Goal: Task Accomplishment & Management: Use online tool/utility

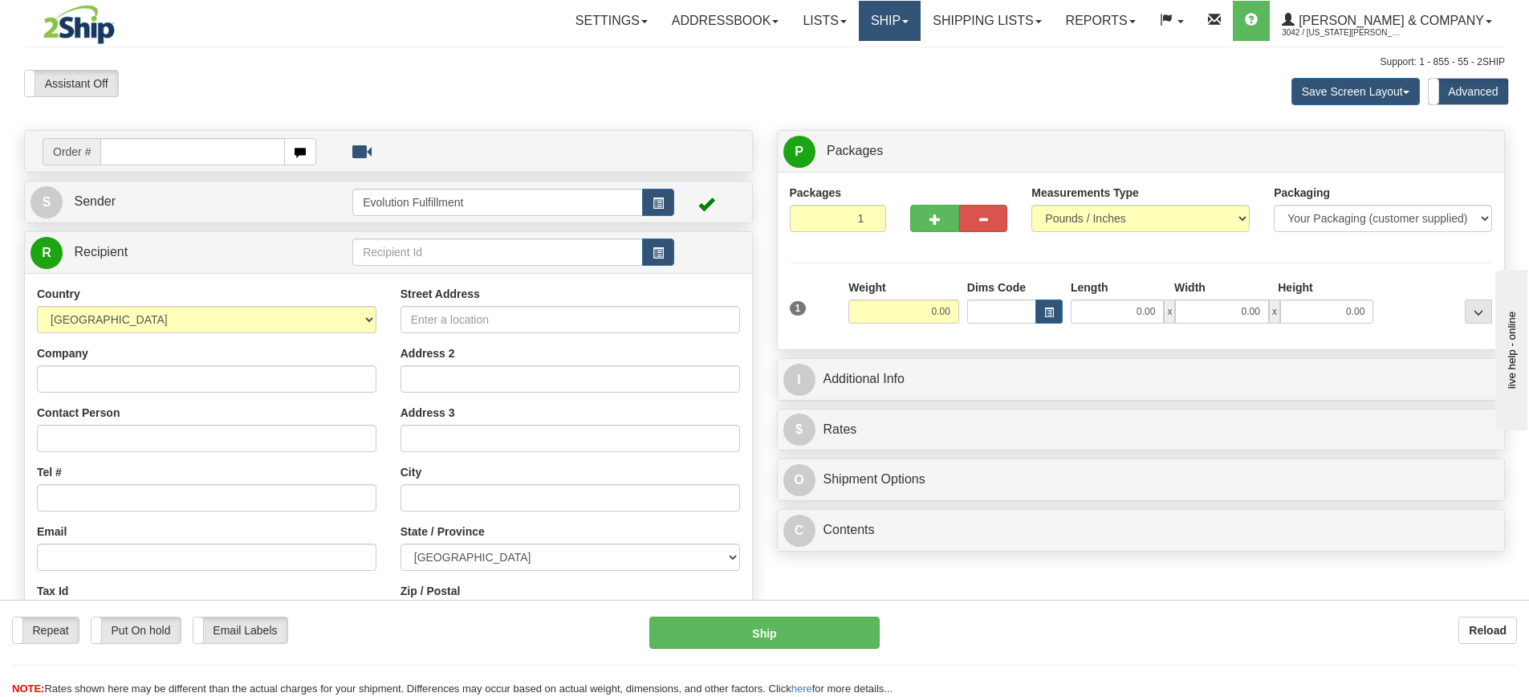
click at [921, 25] on link "Ship" at bounding box center [890, 21] width 62 height 40
click at [904, 76] on span "OnHold / Order Queue" at bounding box center [847, 77] width 113 height 13
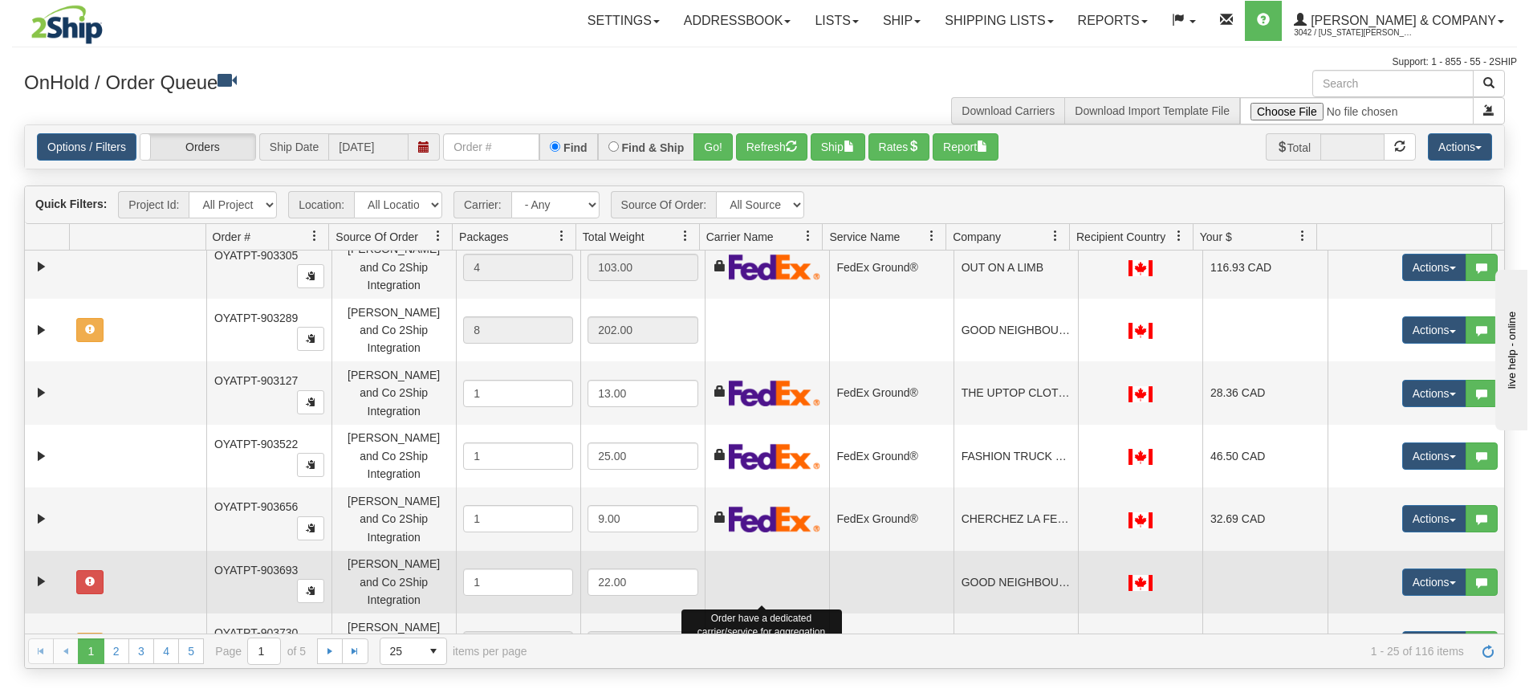
scroll to position [694, 0]
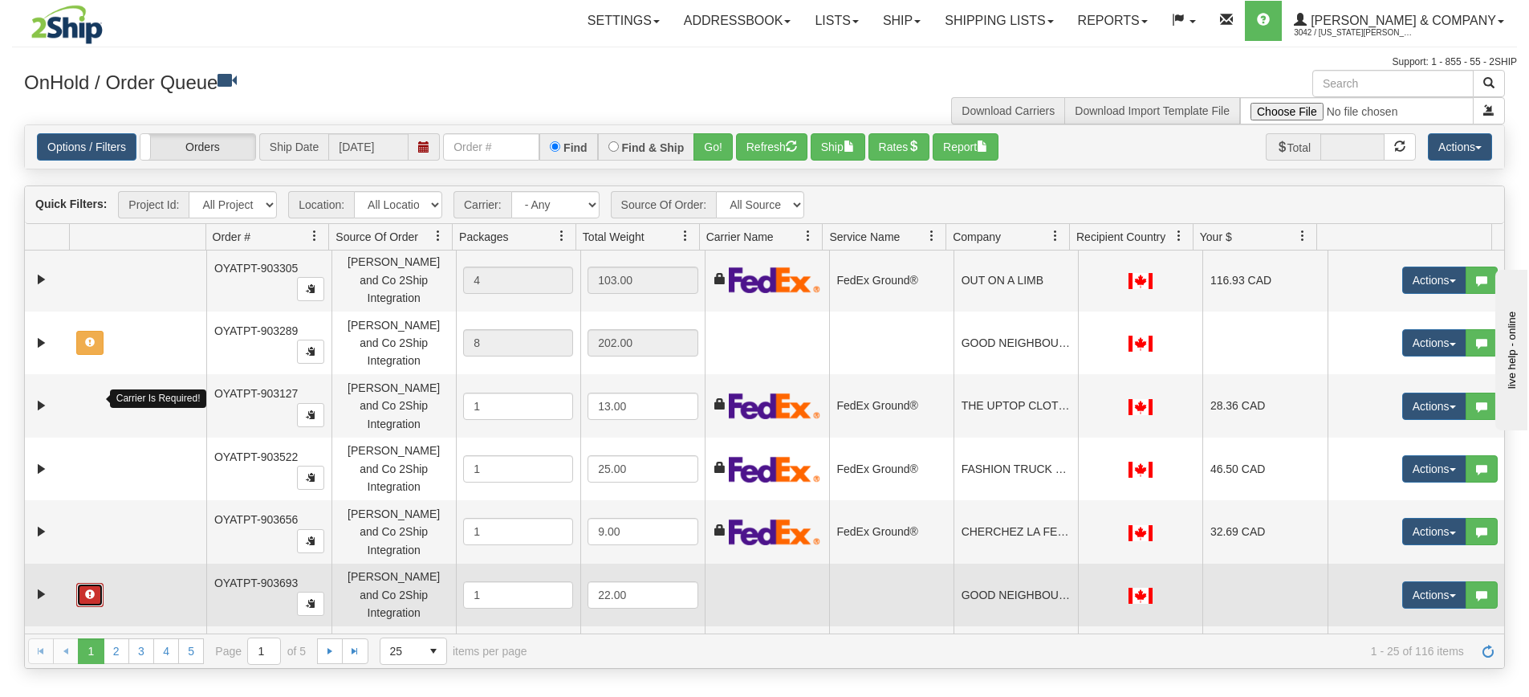
click at [83, 583] on button "button" at bounding box center [89, 595] width 27 height 24
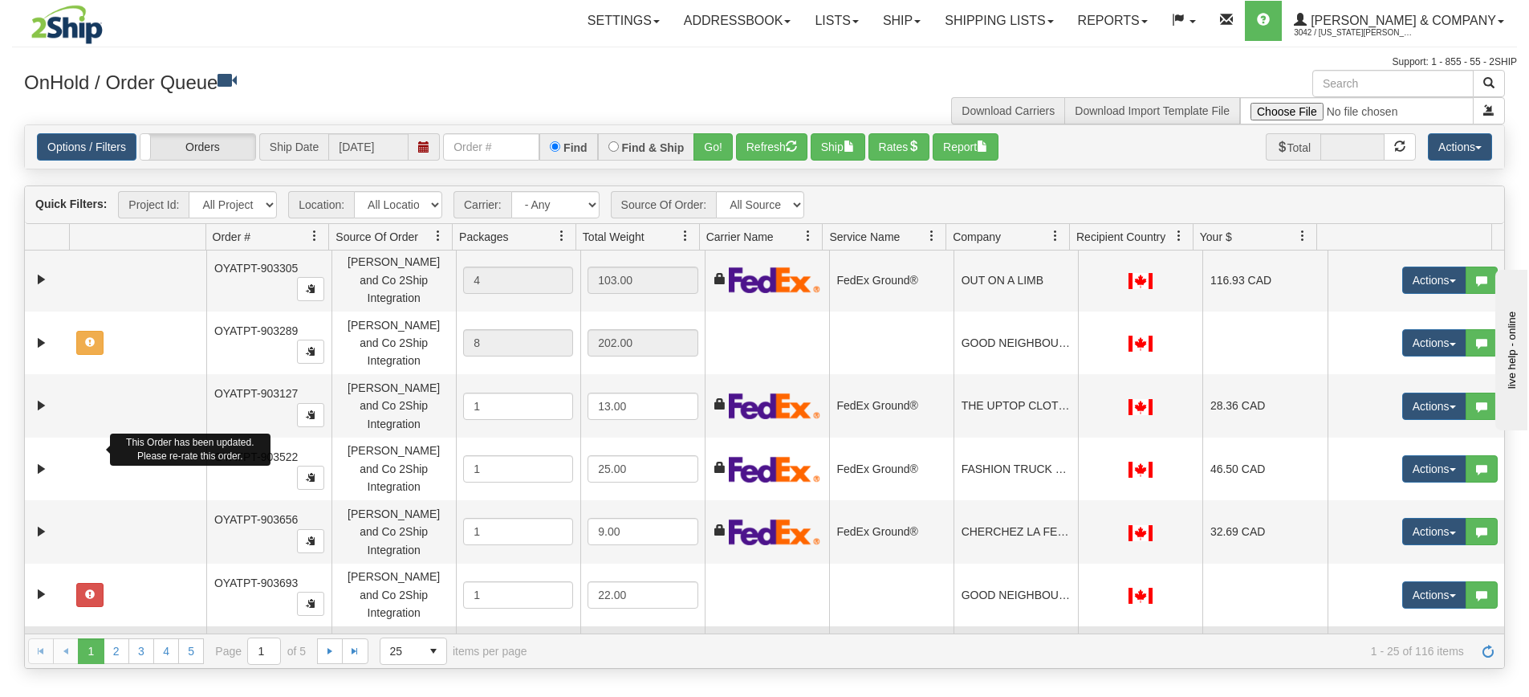
click at [84, 645] on button "button" at bounding box center [89, 657] width 27 height 24
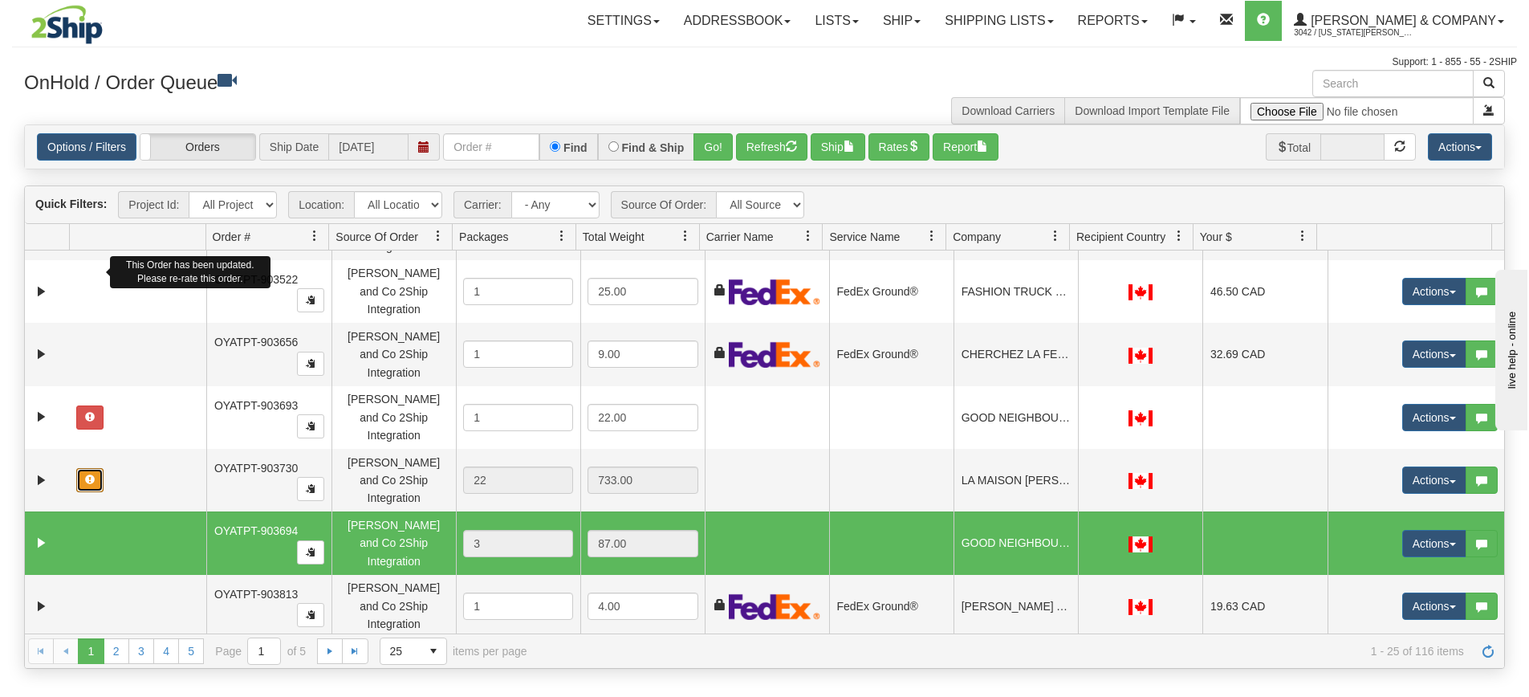
scroll to position [881, 0]
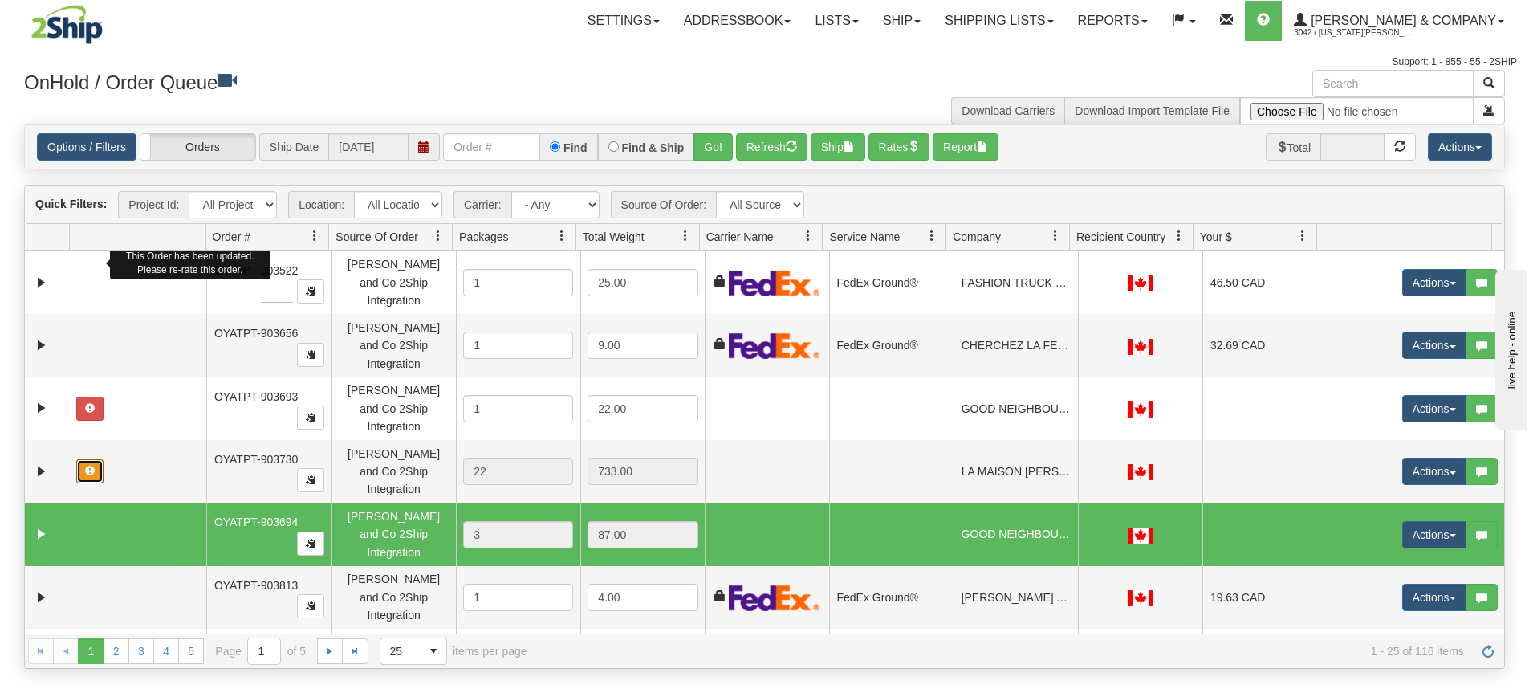
drag, startPoint x: 261, startPoint y: 302, endPoint x: 293, endPoint y: 303, distance: 32.1
click at [293, 515] on span "OYATPT-903694" at bounding box center [256, 521] width 84 height 13
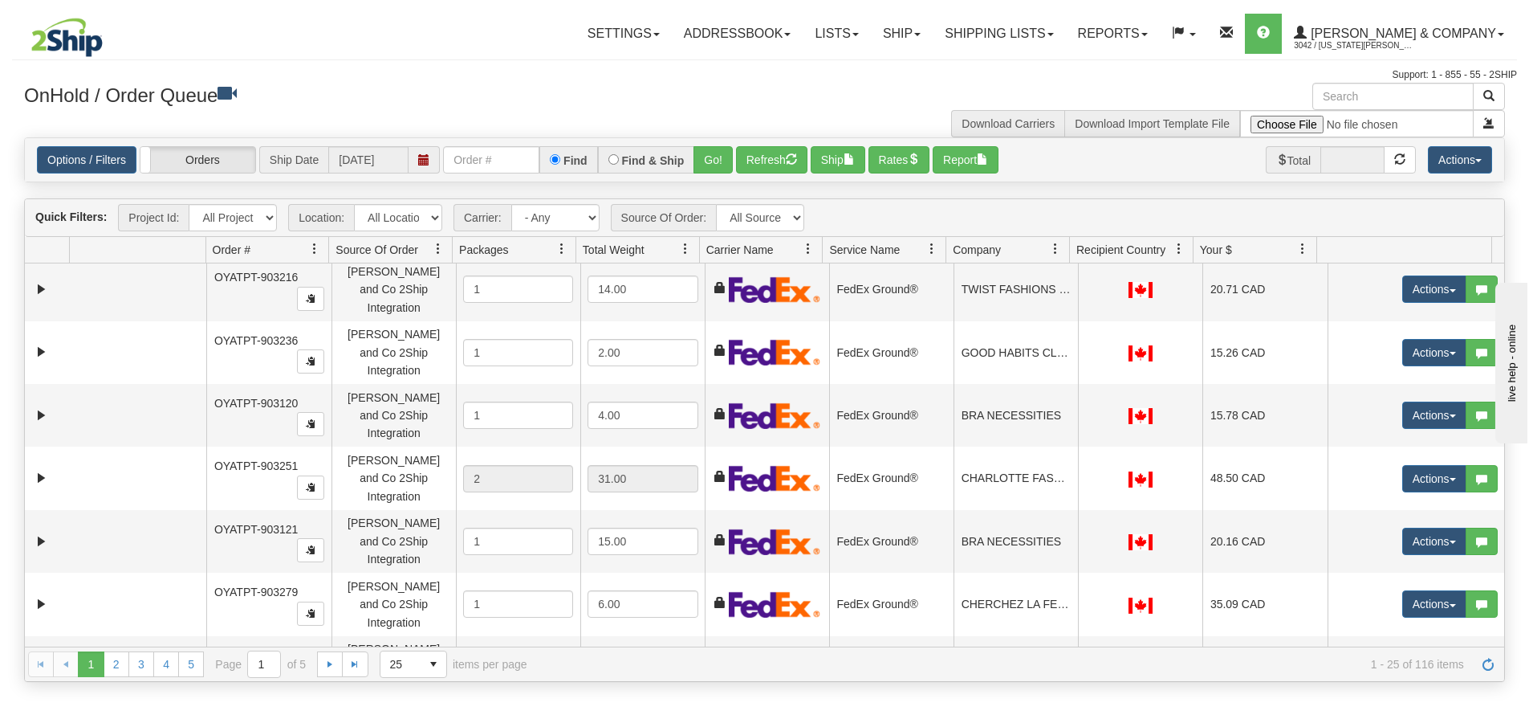
scroll to position [0, 0]
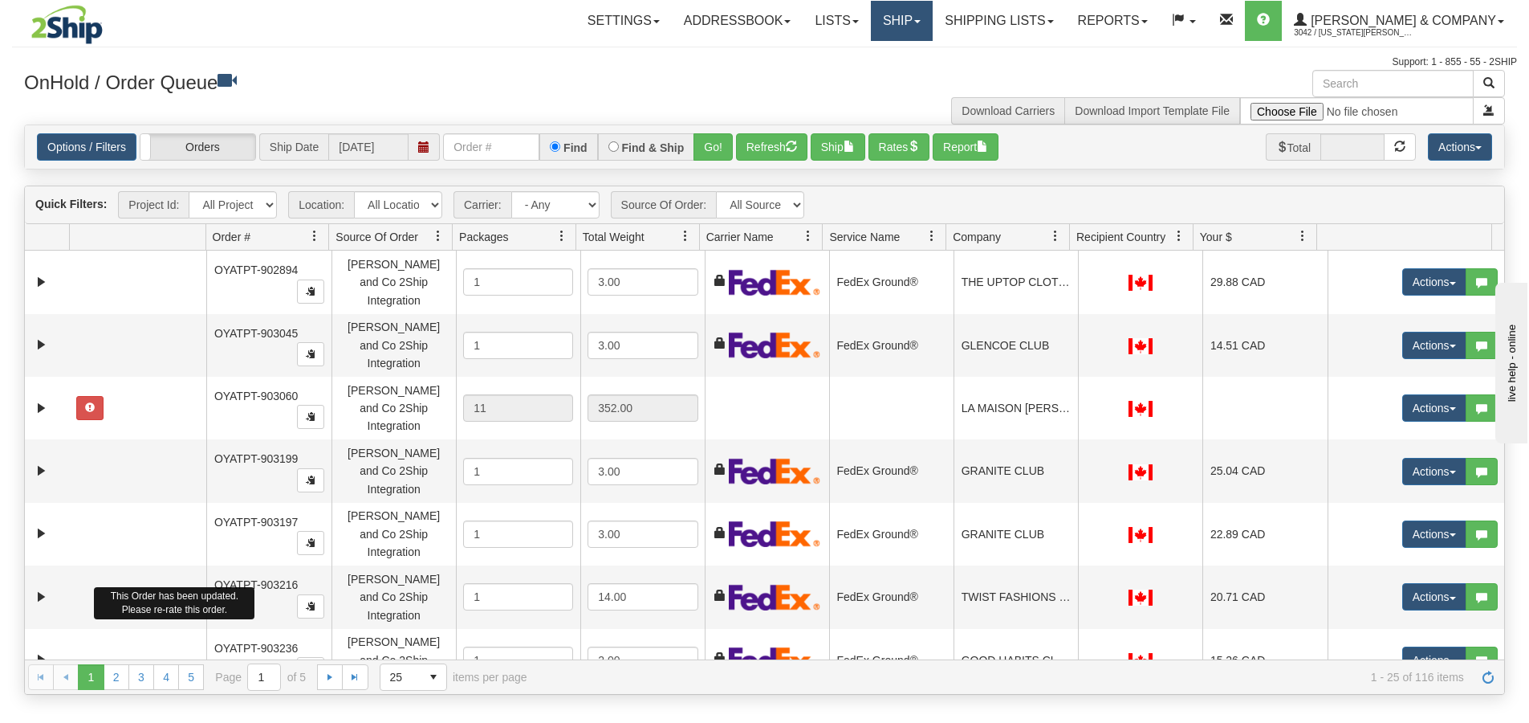
click at [933, 22] on link "Ship" at bounding box center [902, 21] width 62 height 40
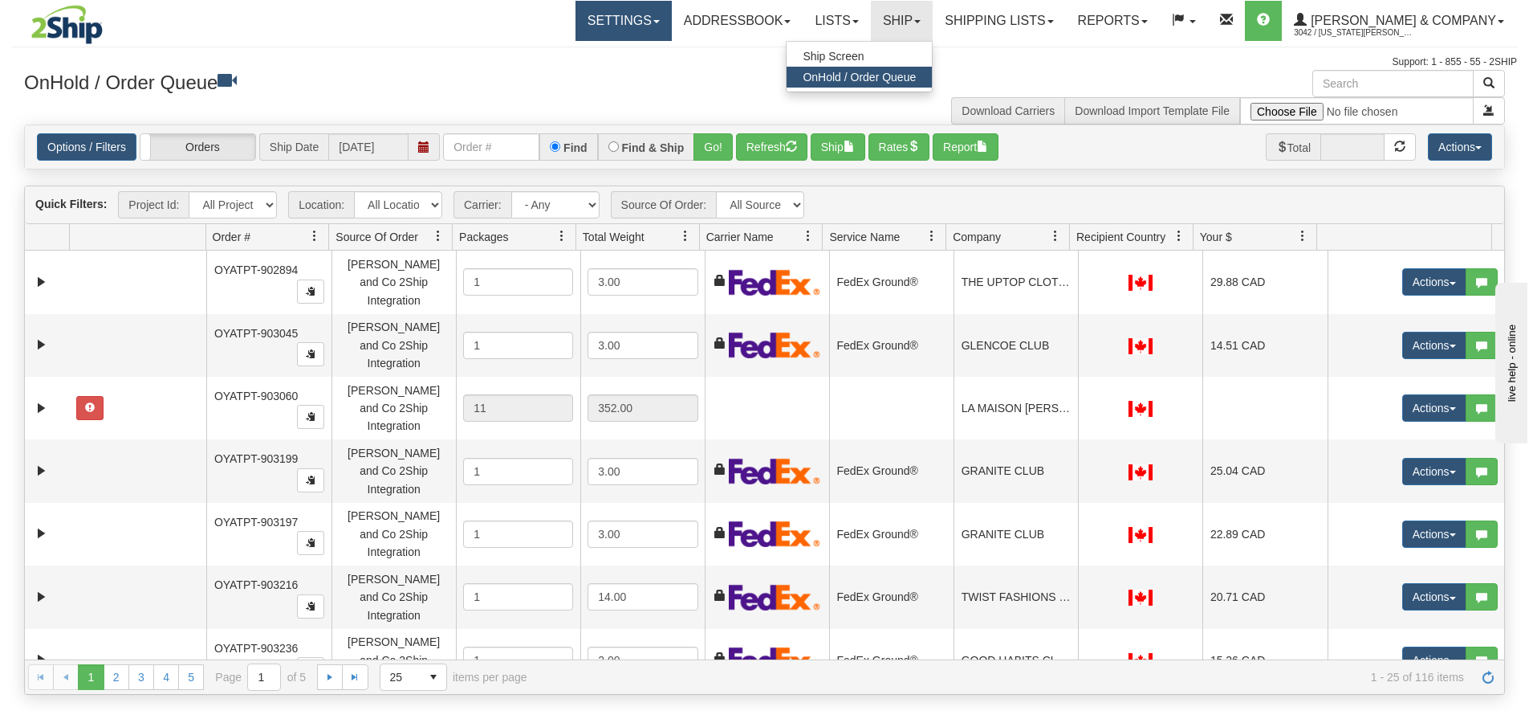
click at [672, 24] on link "Settings" at bounding box center [624, 21] width 96 height 40
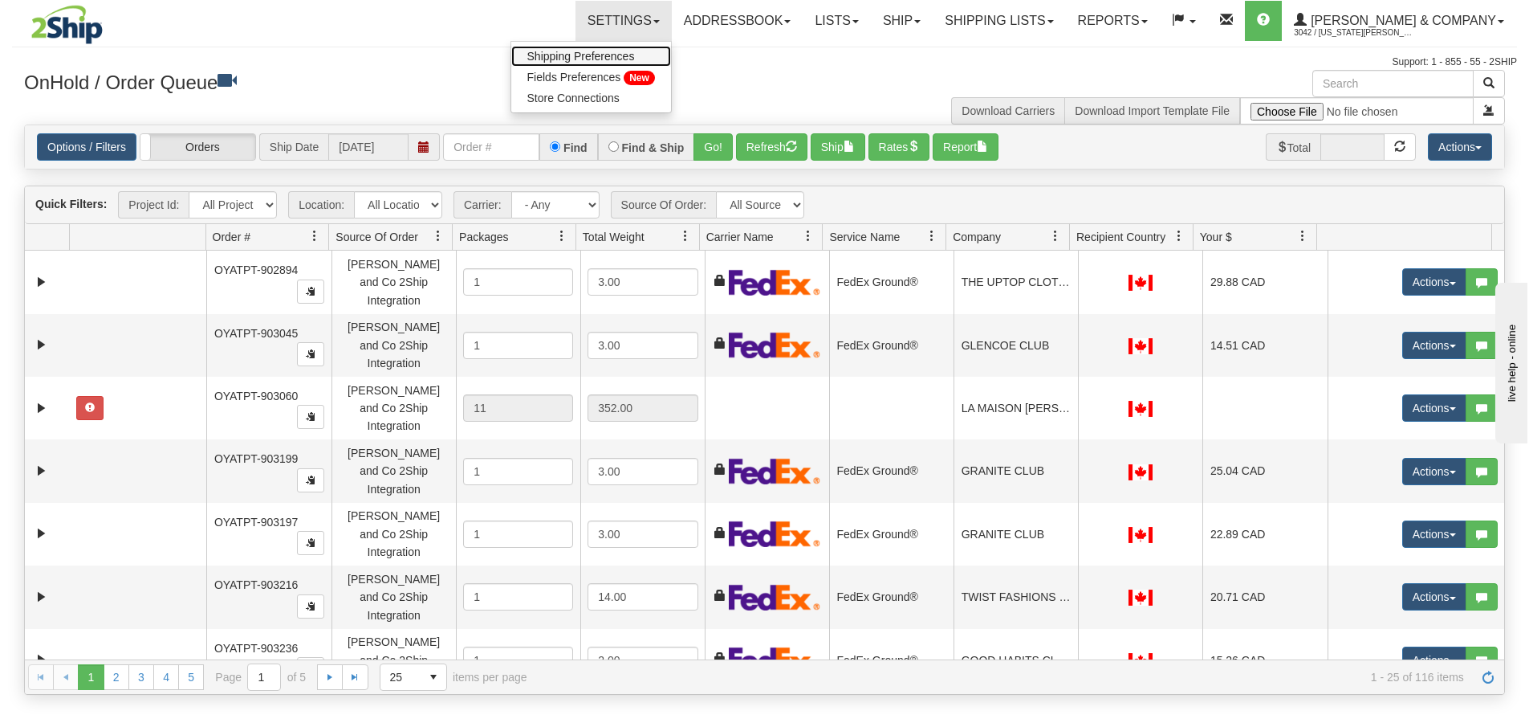
click at [621, 58] on span "Shipping Preferences" at bounding box center [581, 56] width 108 height 13
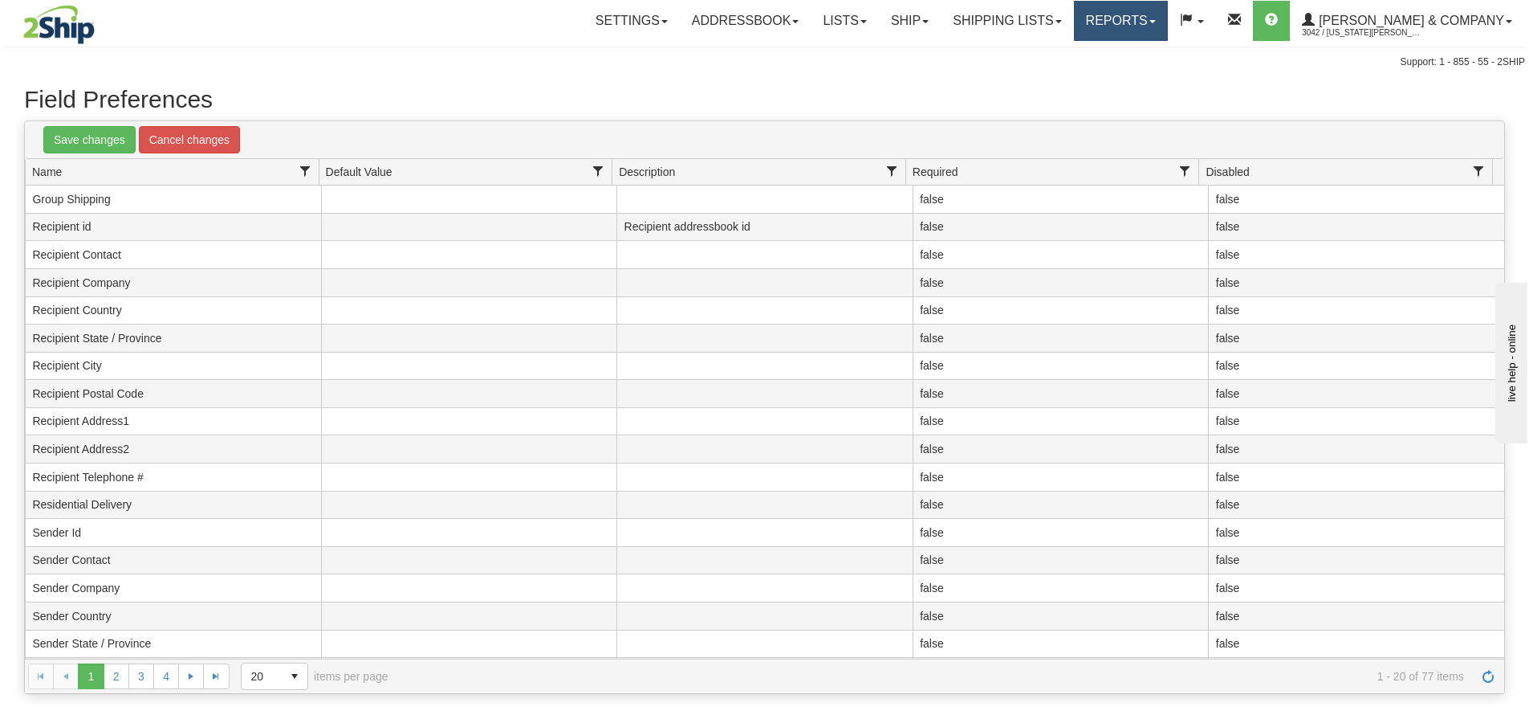
click at [1162, 35] on link "Reports" at bounding box center [1121, 21] width 94 height 40
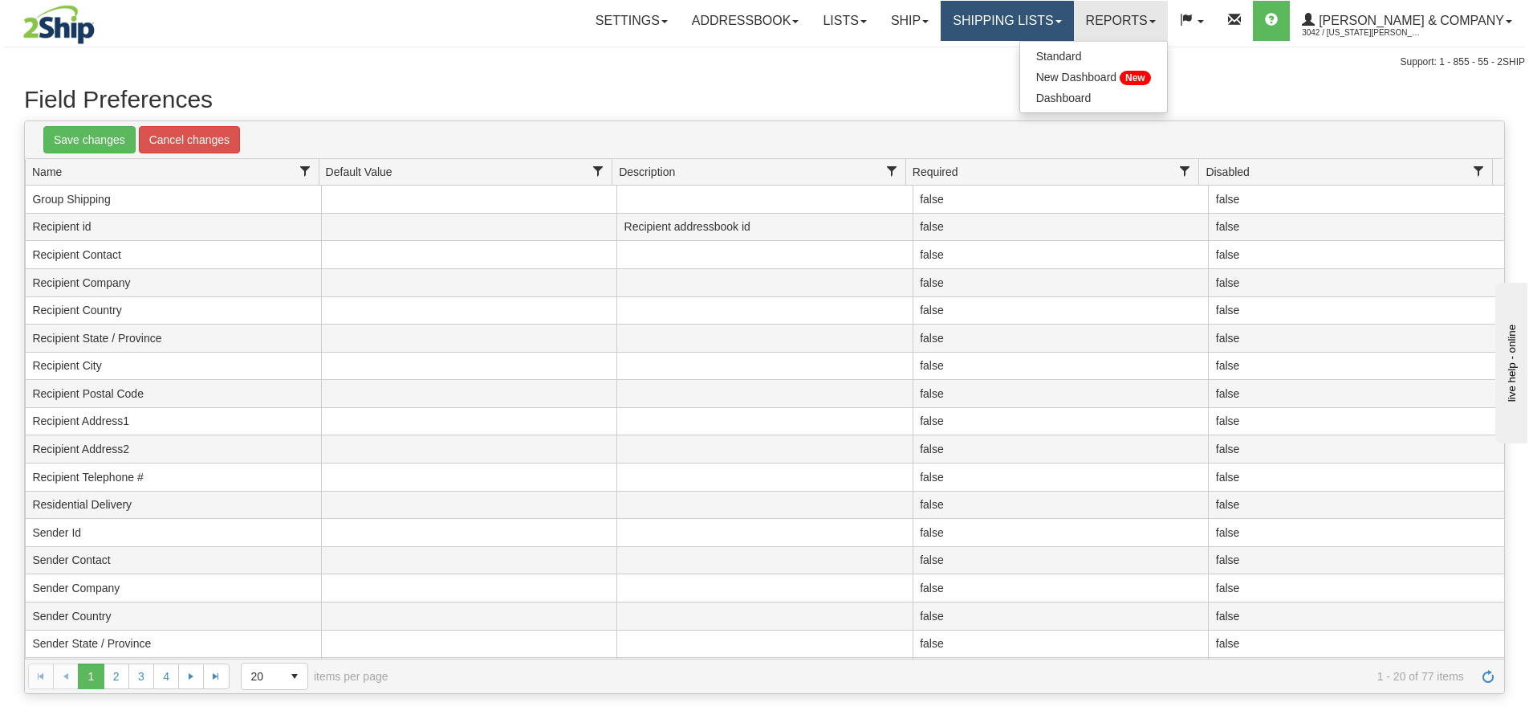
click at [1024, 25] on link "Shipping lists" at bounding box center [1007, 21] width 132 height 40
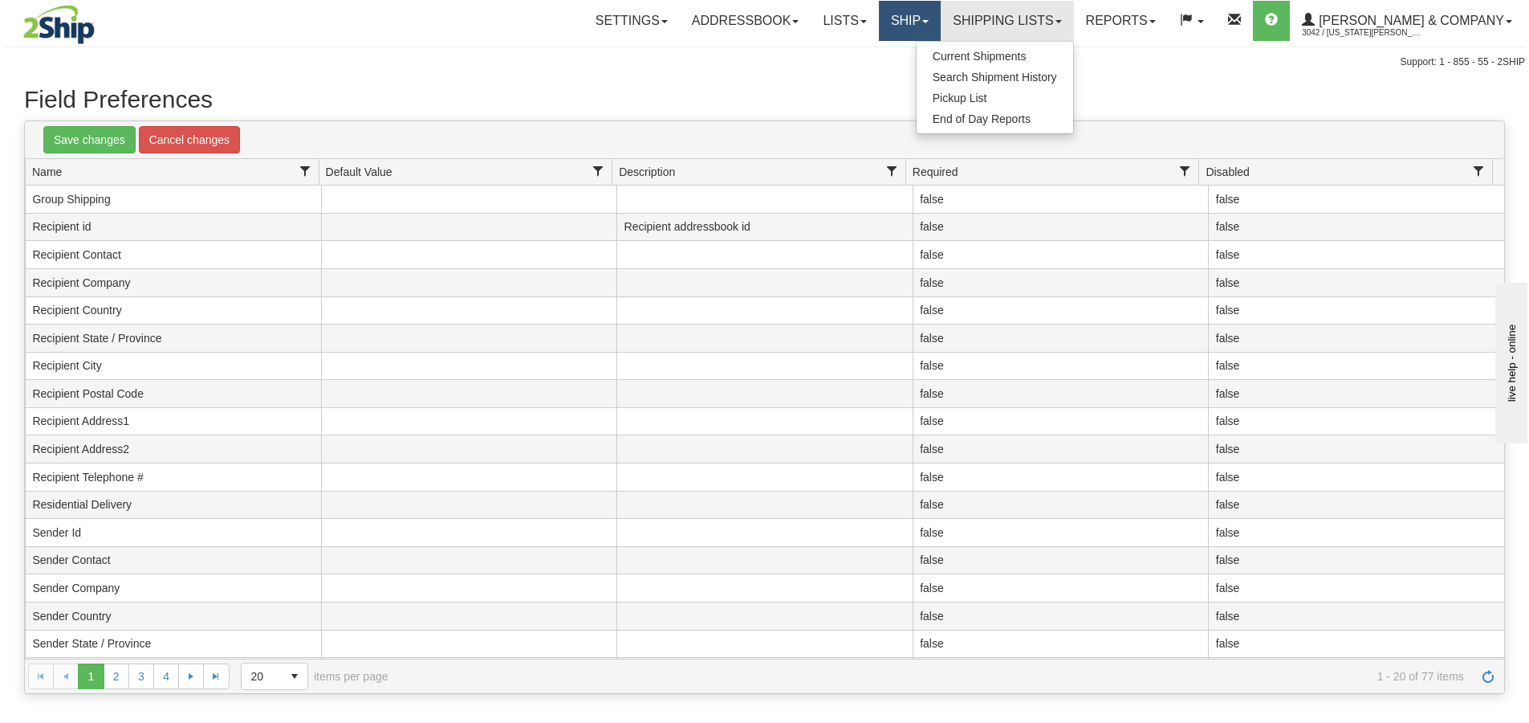
click at [941, 24] on link "Ship" at bounding box center [910, 21] width 62 height 40
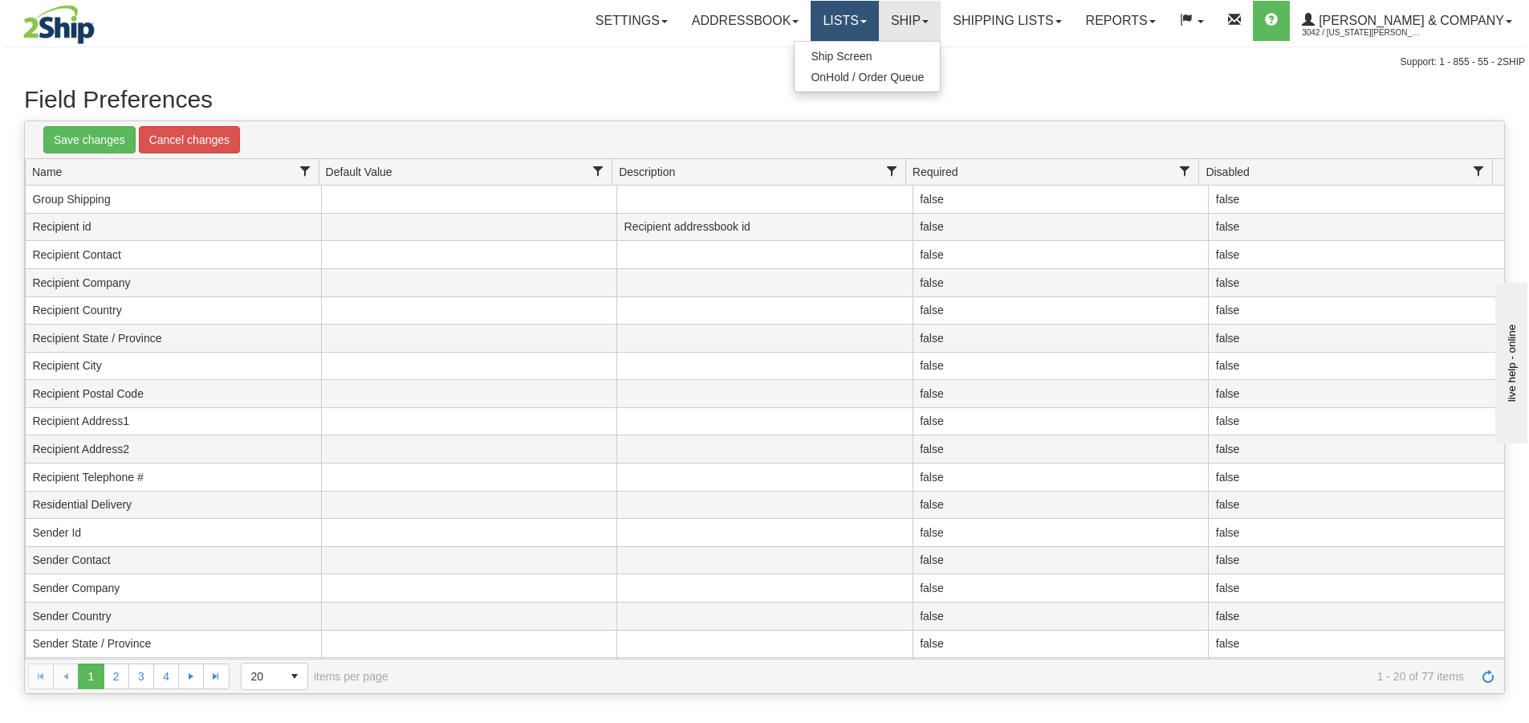
click at [878, 19] on link "Lists" at bounding box center [844, 21] width 67 height 40
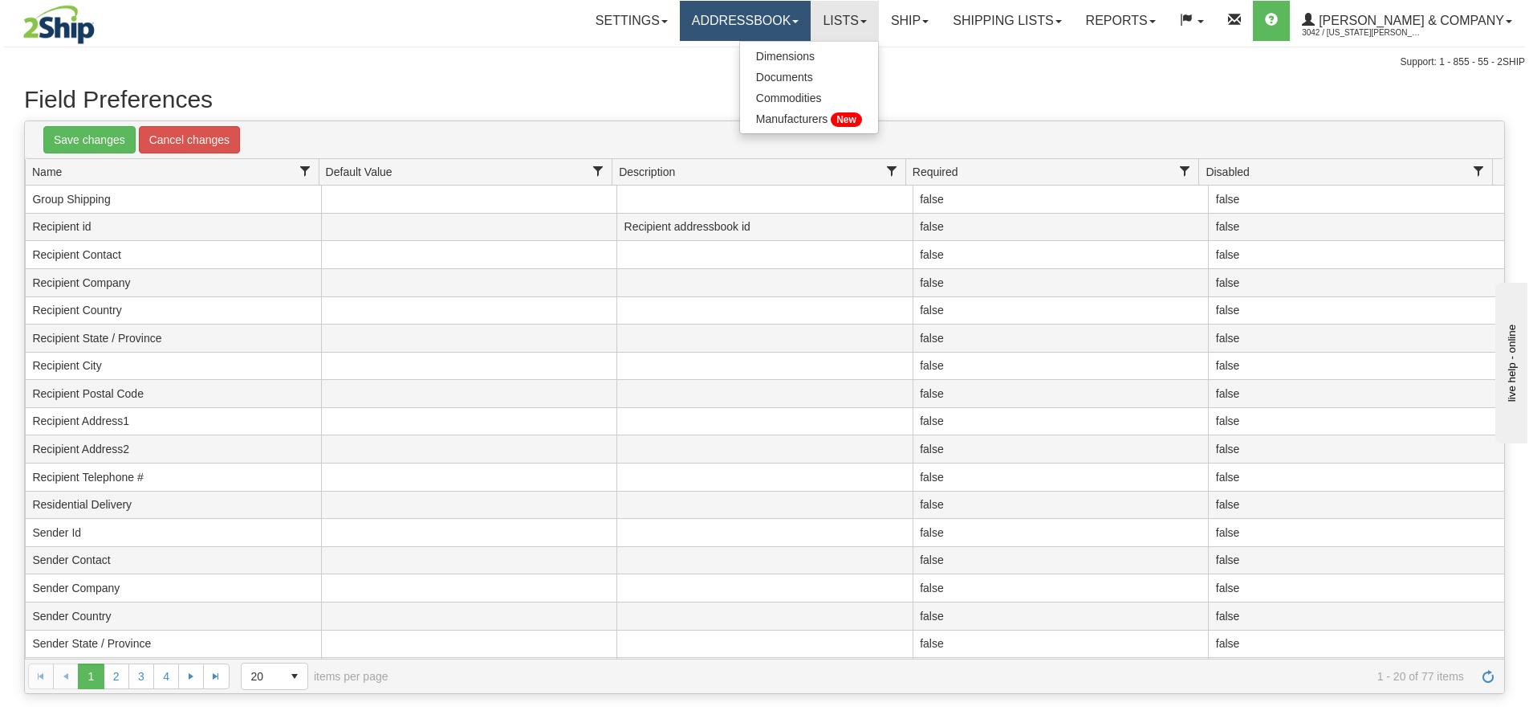
click at [812, 20] on link "Addressbook" at bounding box center [746, 21] width 132 height 40
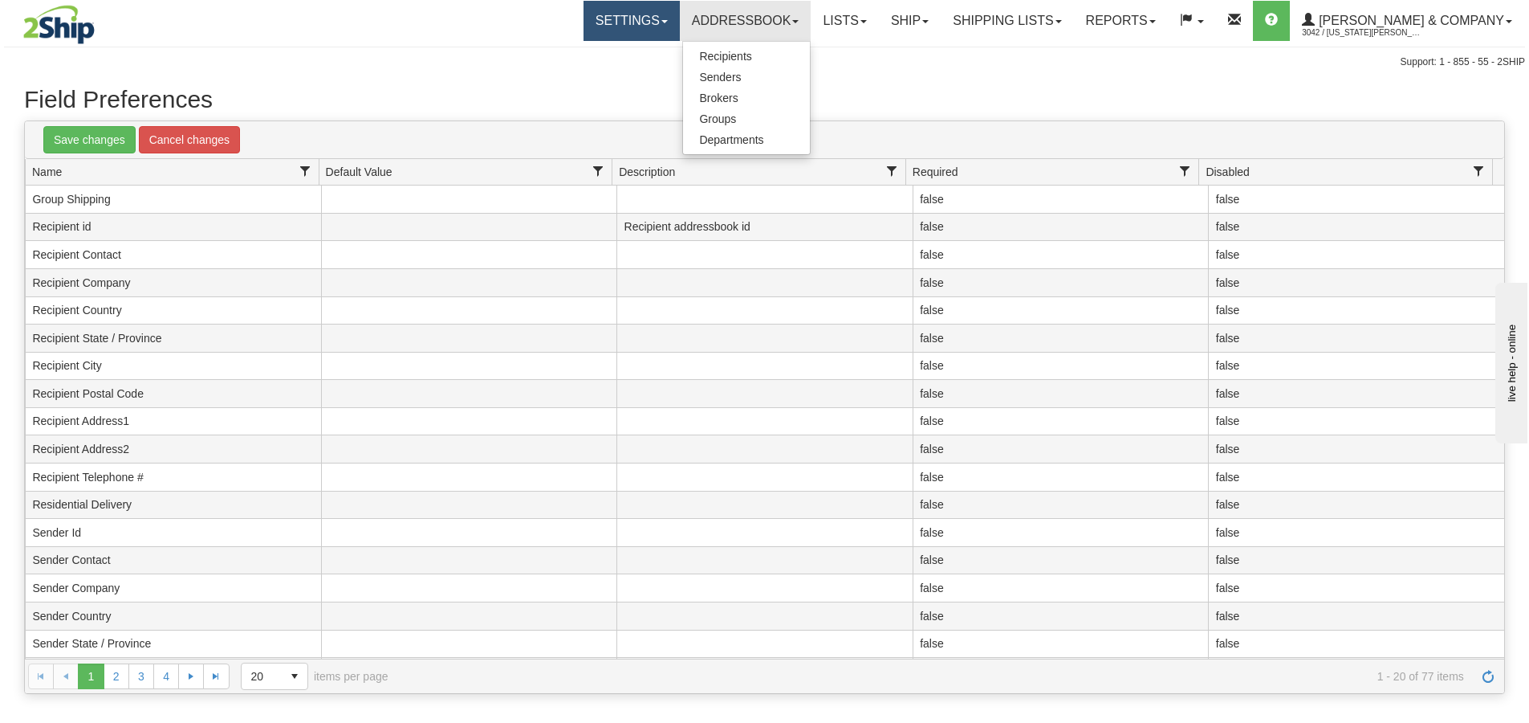
click at [674, 21] on link "Settings" at bounding box center [632, 21] width 96 height 40
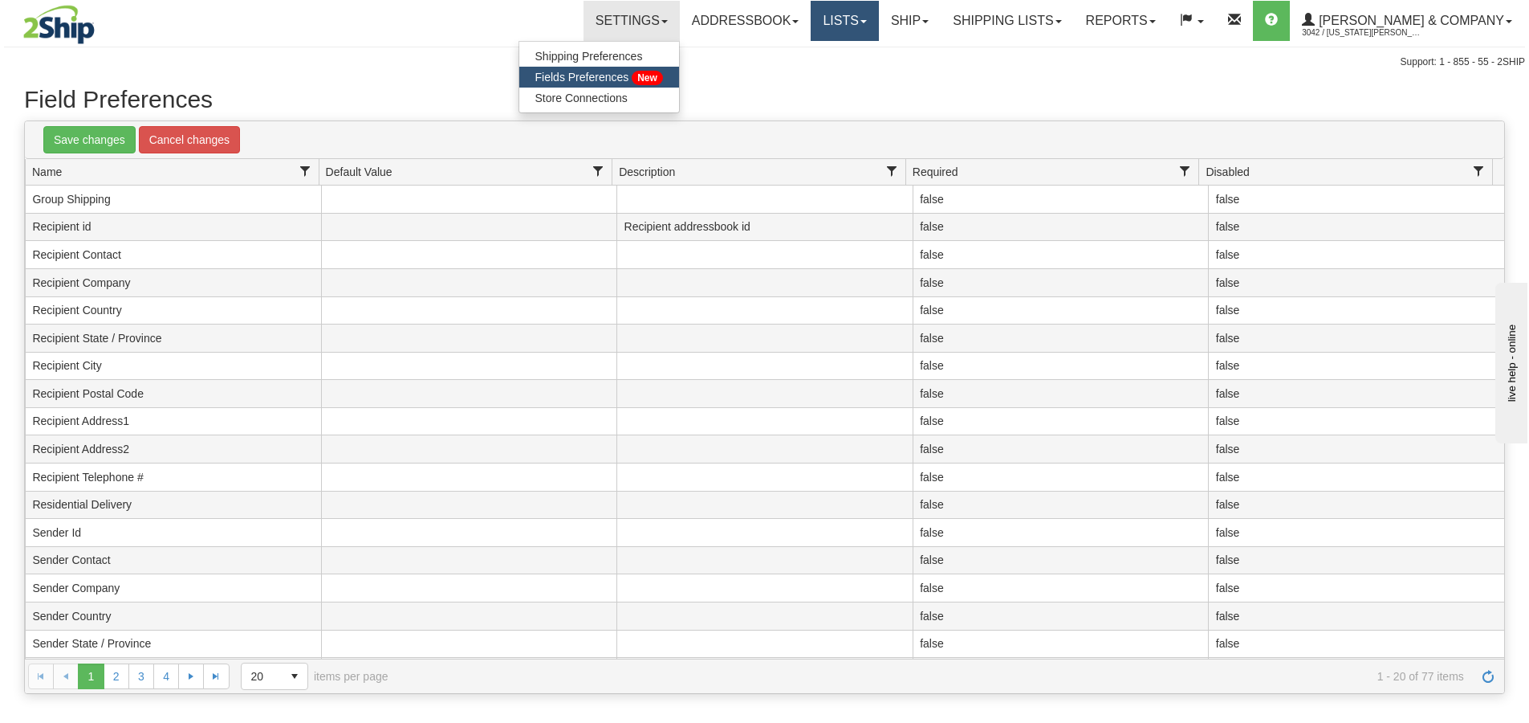
click at [878, 27] on link "Lists" at bounding box center [844, 21] width 67 height 40
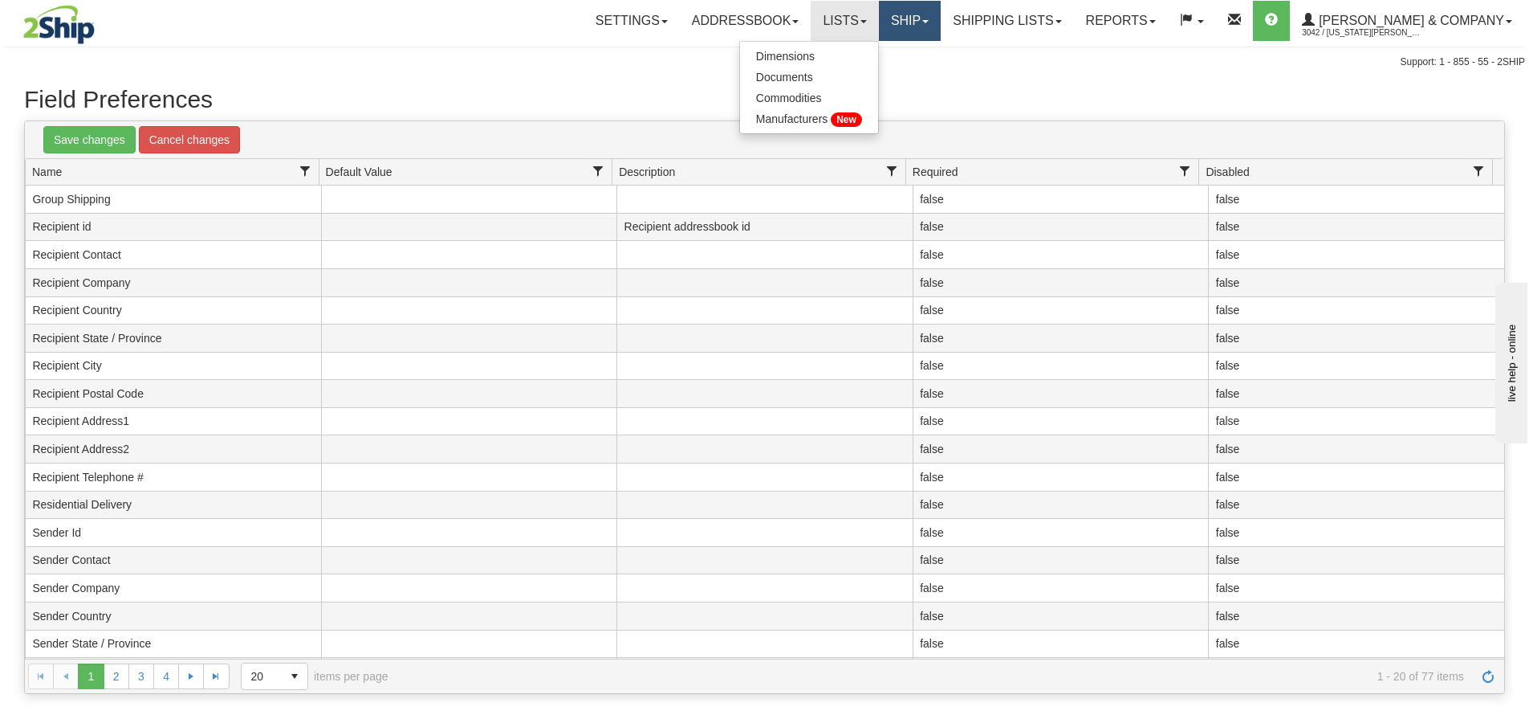
click at [941, 30] on link "Ship" at bounding box center [910, 21] width 62 height 40
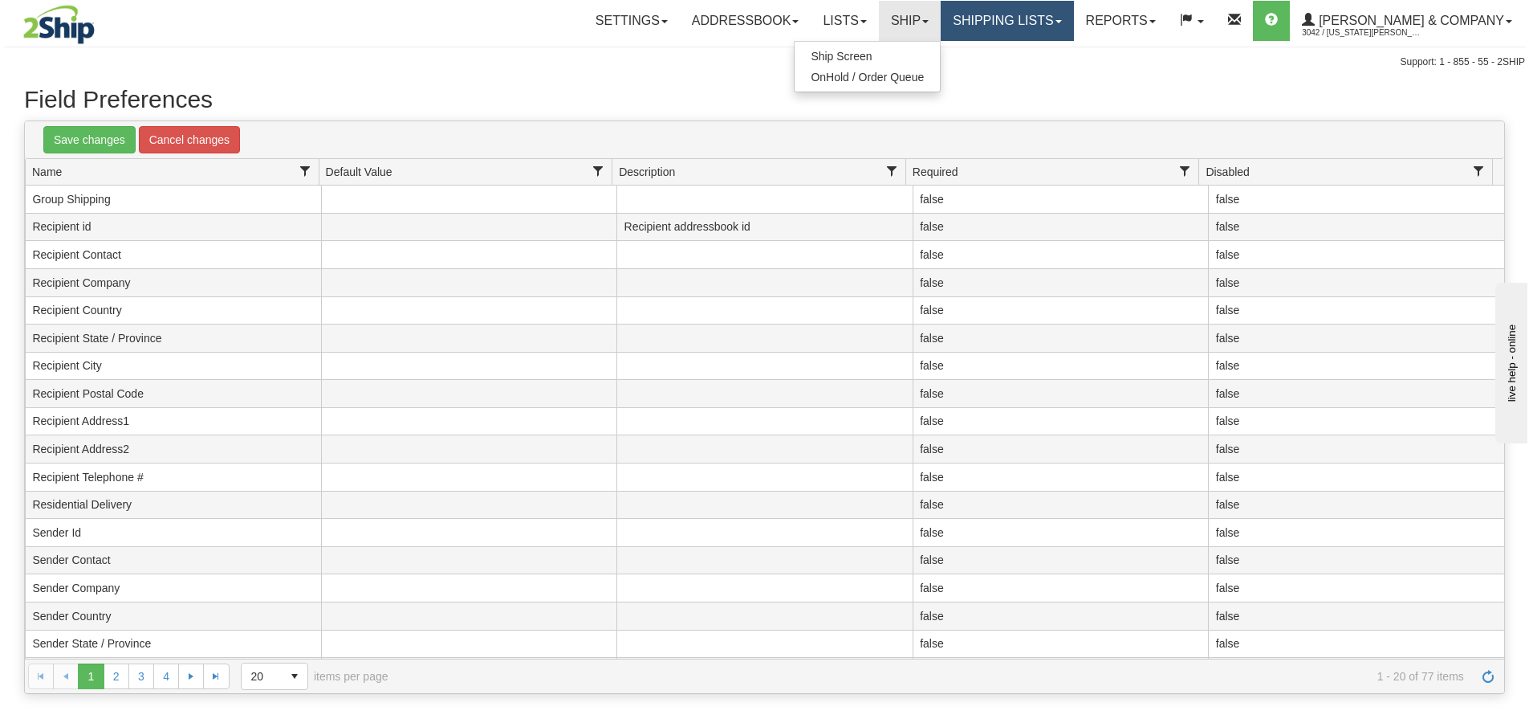
click at [1043, 33] on link "Shipping lists" at bounding box center [1007, 21] width 132 height 40
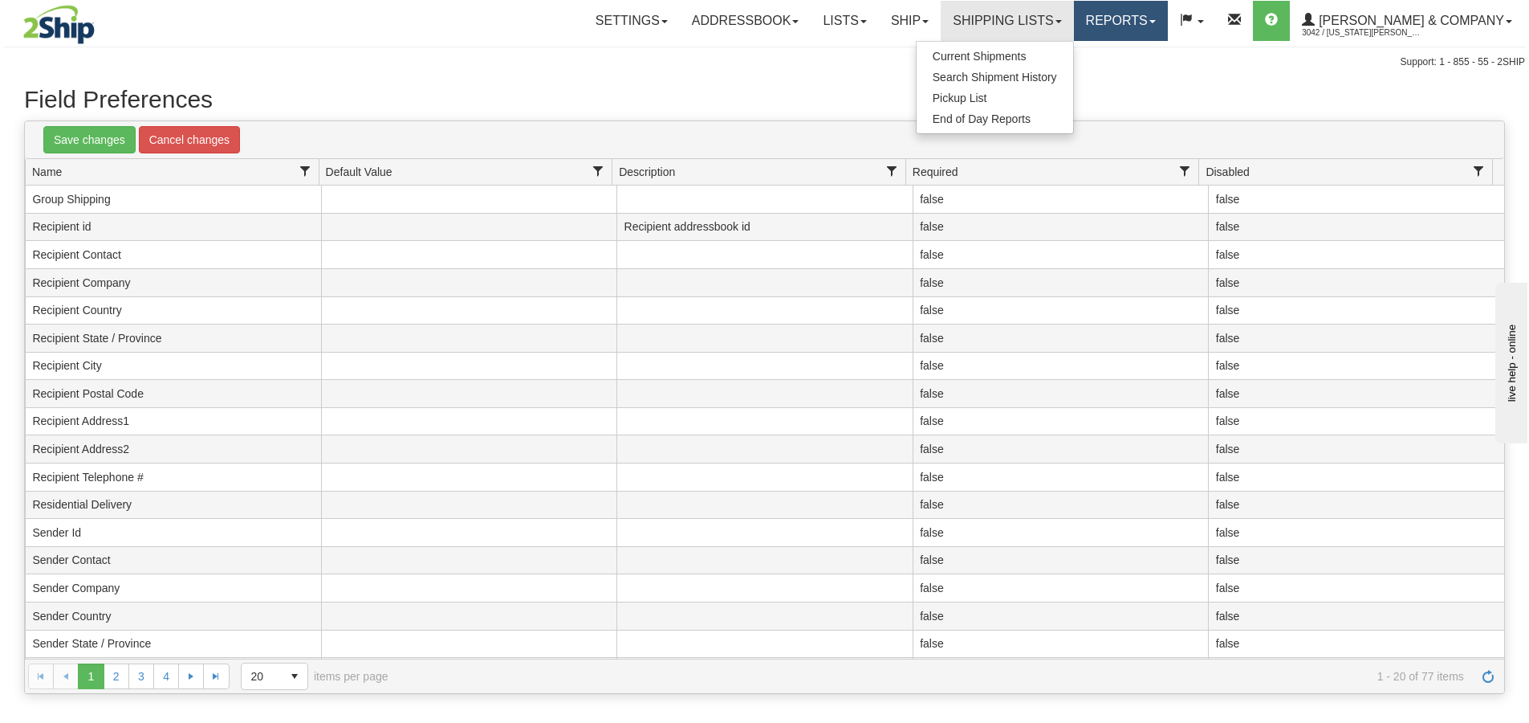
click at [1157, 26] on link "Reports" at bounding box center [1121, 21] width 94 height 40
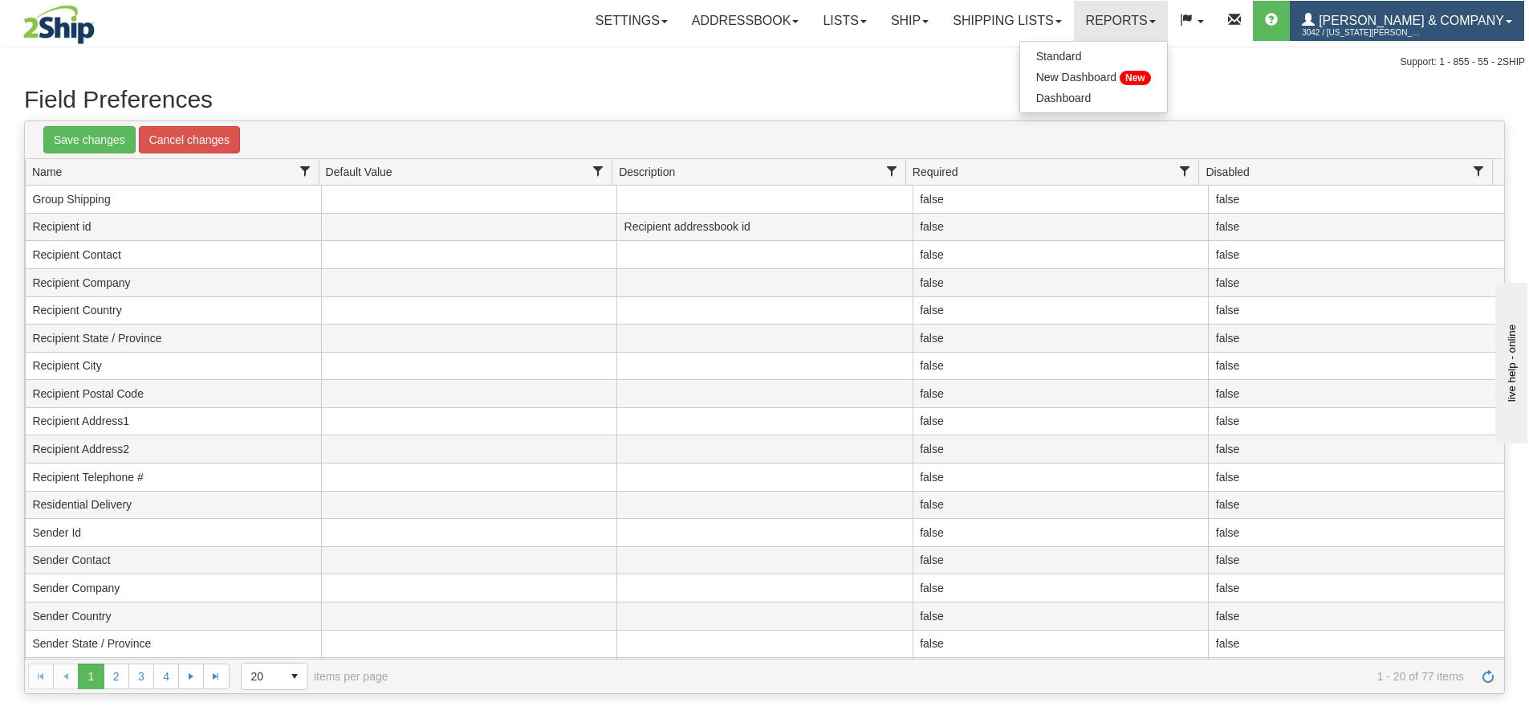
click at [1387, 28] on span "3042 / [US_STATE][PERSON_NAME]" at bounding box center [1362, 33] width 120 height 16
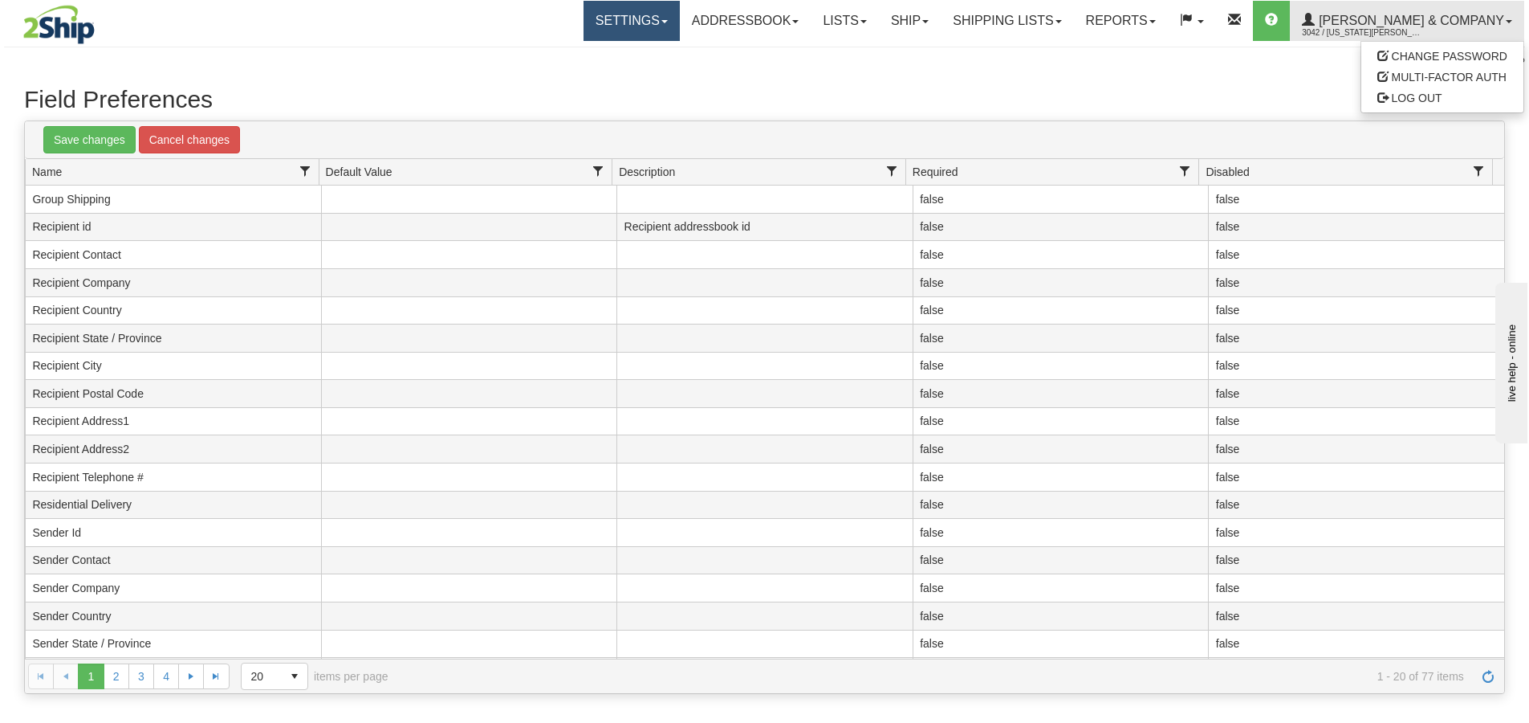
click at [672, 30] on link "Settings" at bounding box center [632, 21] width 96 height 40
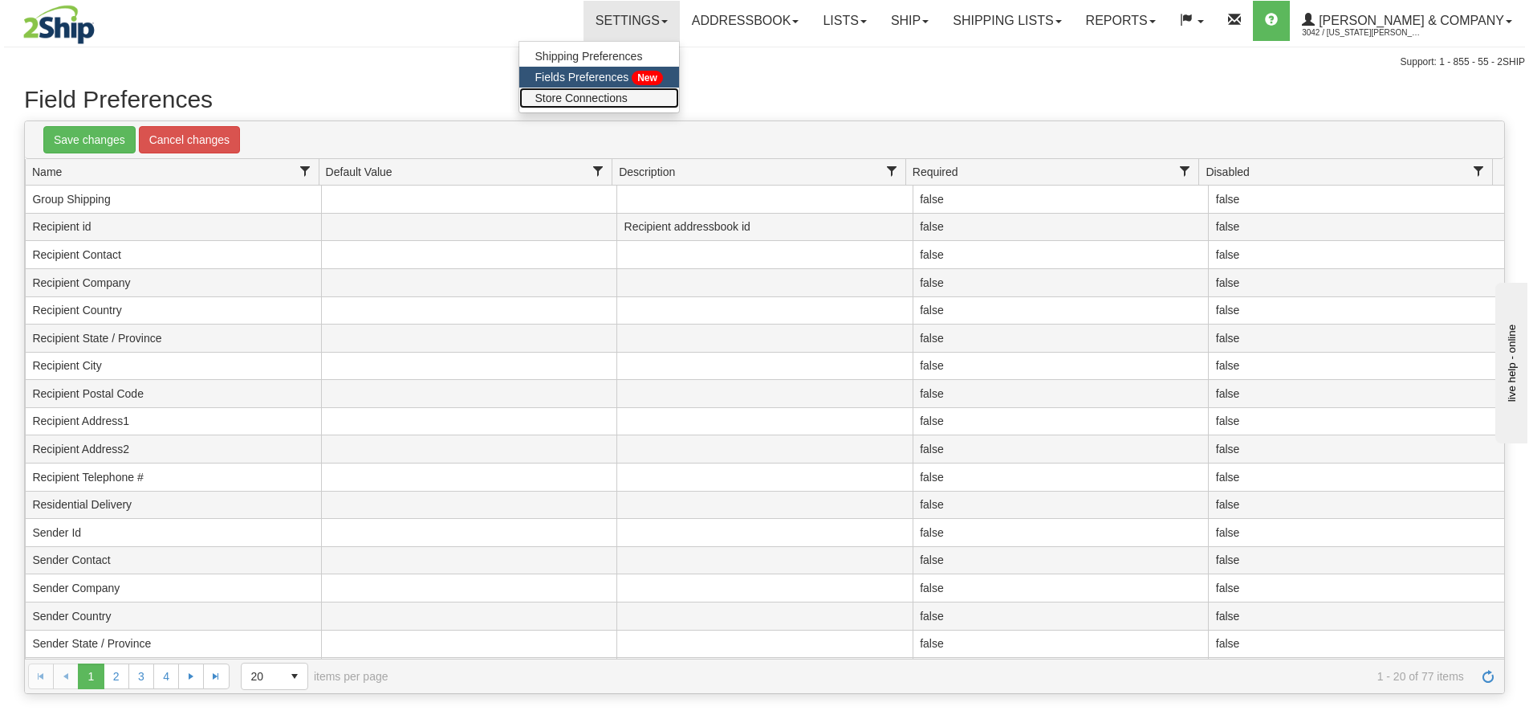
click at [628, 101] on span "Store Connections" at bounding box center [581, 98] width 92 height 13
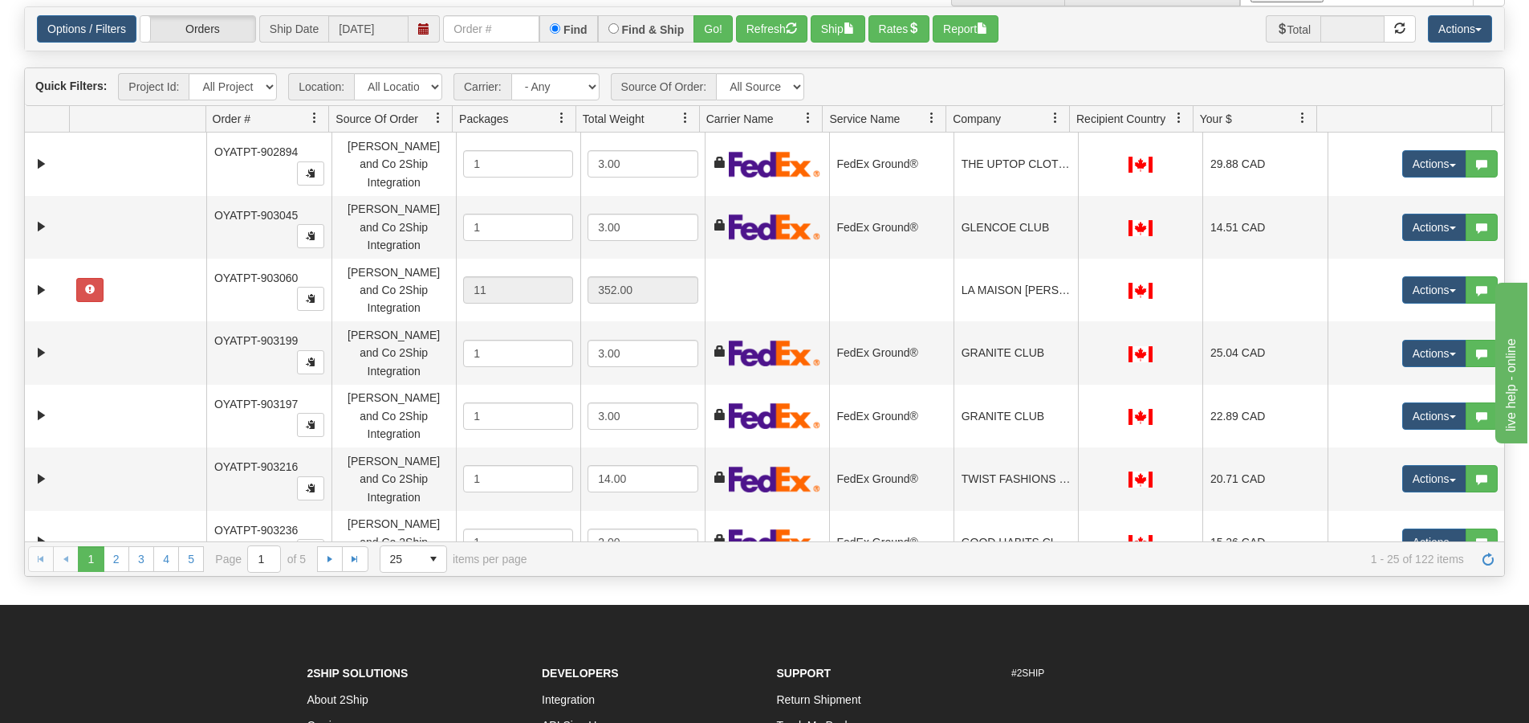
scroll to position [5, 0]
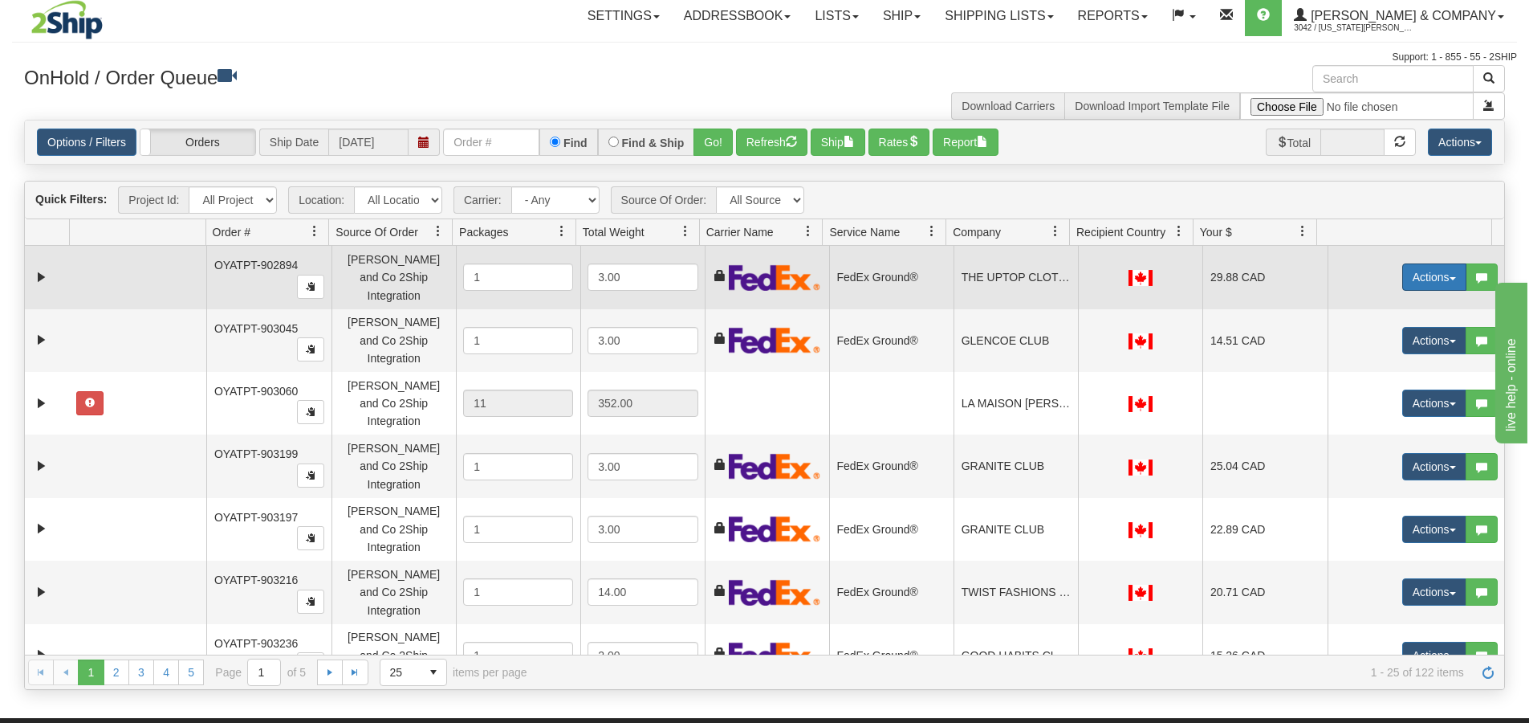
click at [1402, 272] on button "Actions" at bounding box center [1434, 276] width 64 height 27
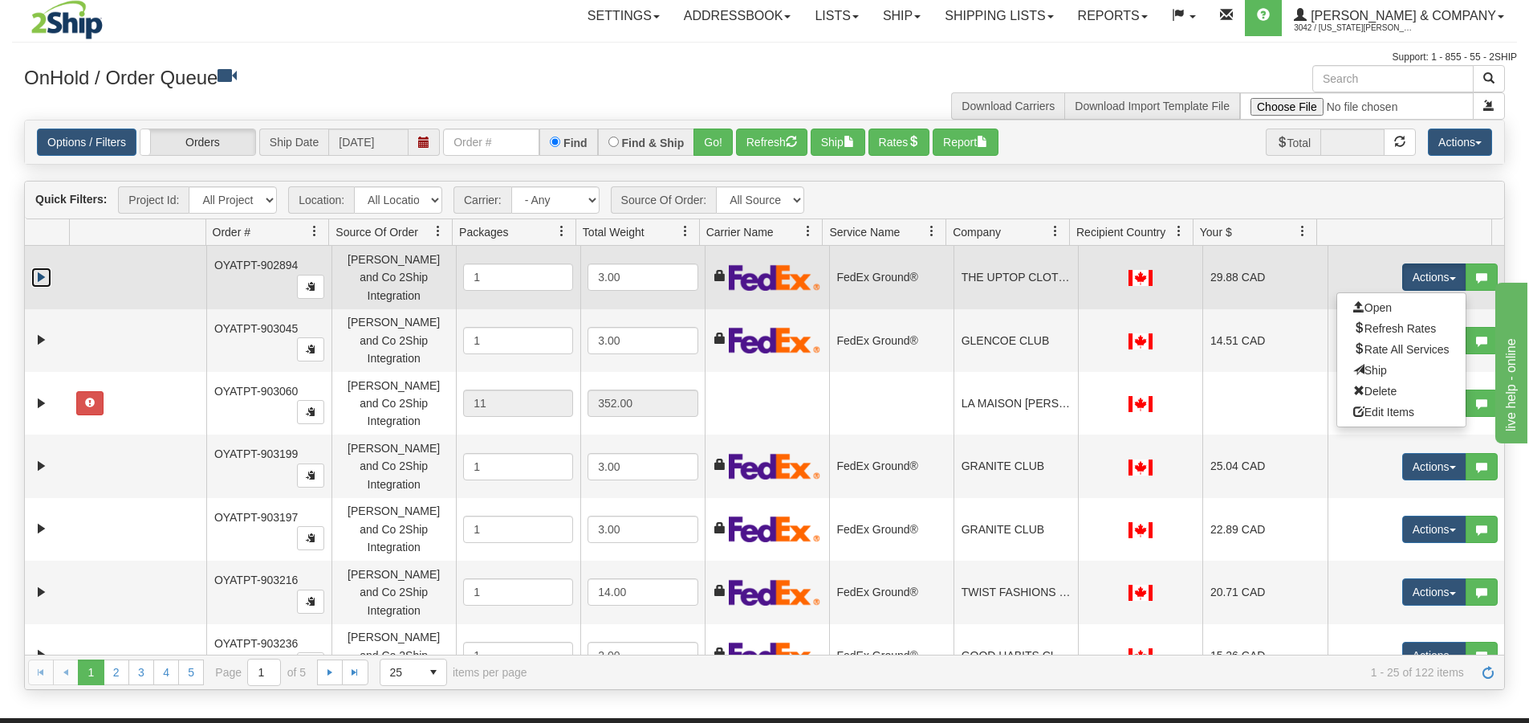
click at [35, 274] on link "Expand" at bounding box center [41, 277] width 20 height 20
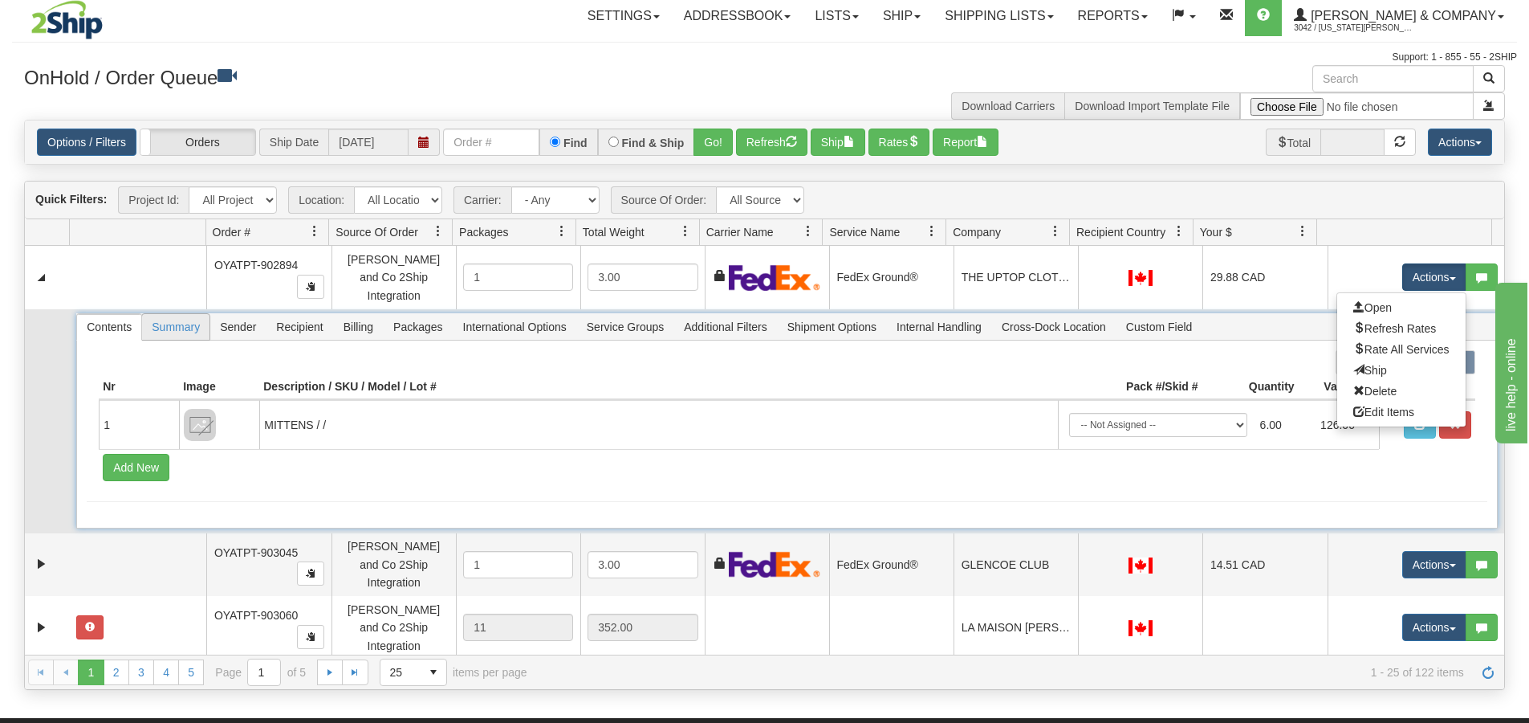
click at [171, 318] on span "Summary" at bounding box center [175, 327] width 67 height 26
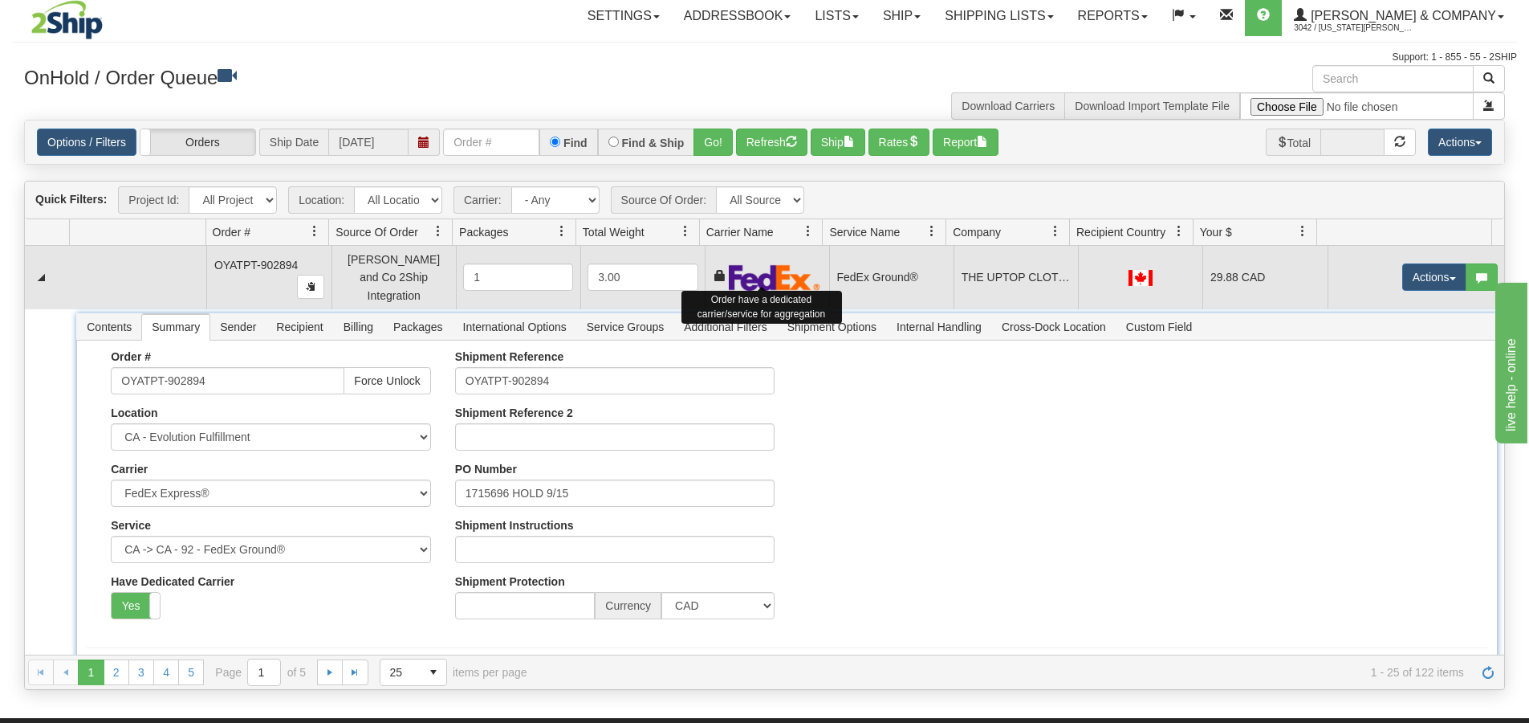
click at [776, 269] on img at bounding box center [775, 277] width 92 height 26
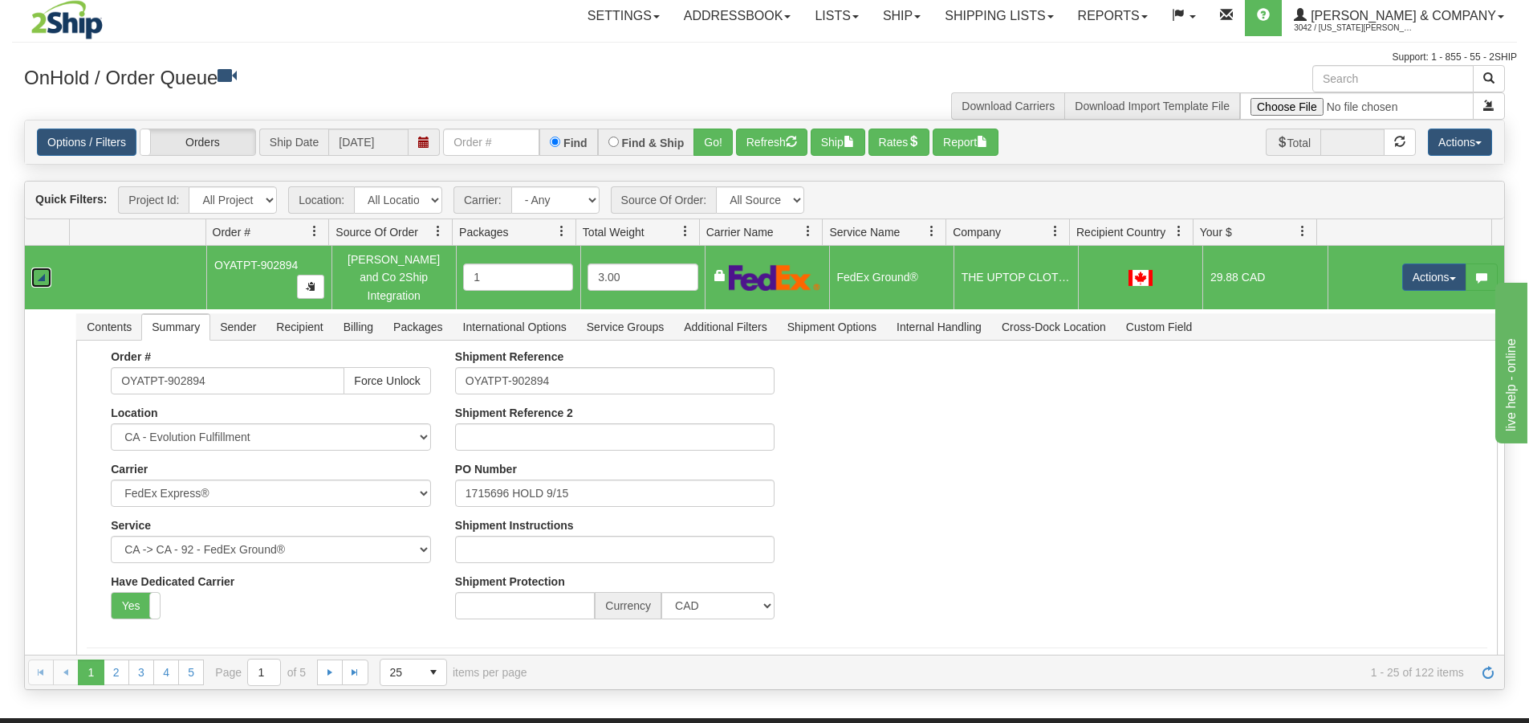
click at [42, 275] on link "Collapse" at bounding box center [41, 277] width 20 height 20
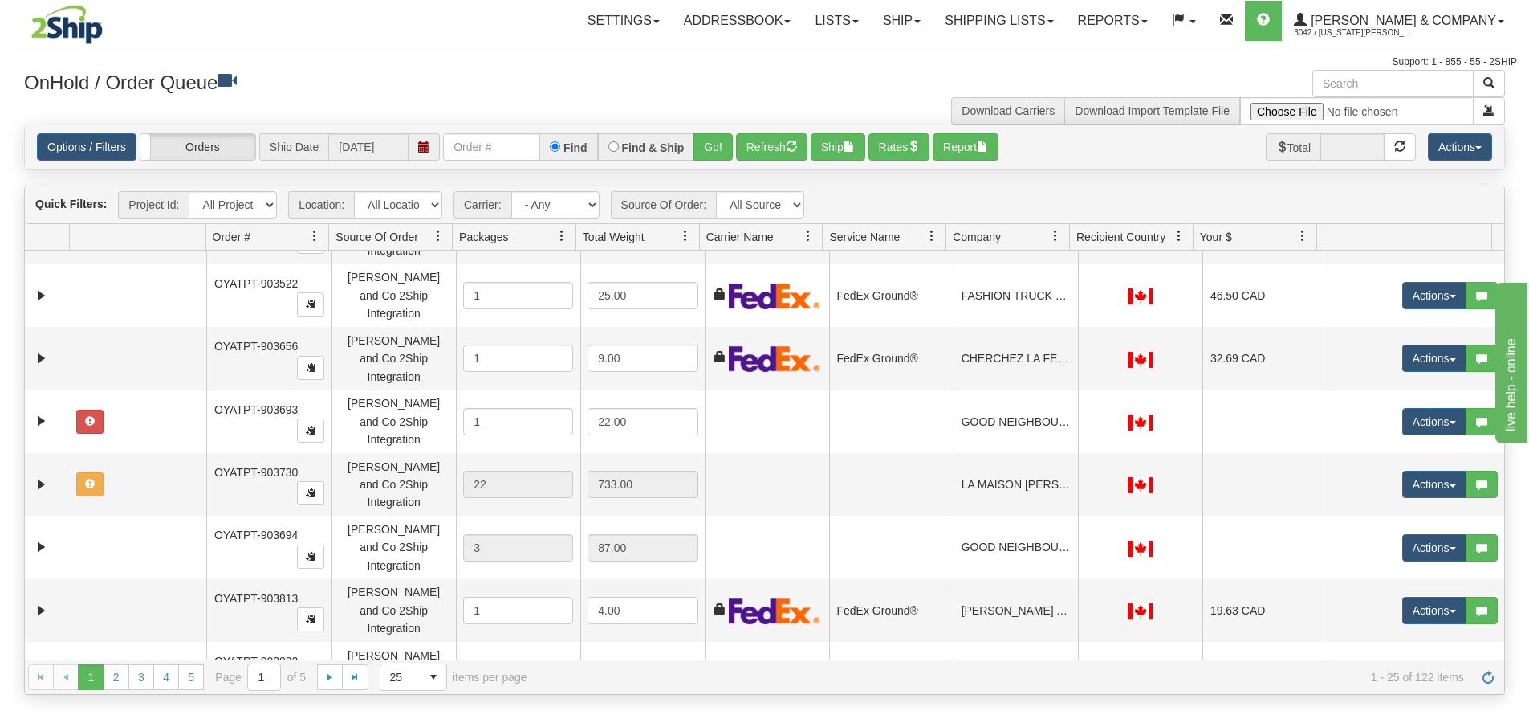
scroll to position [393, 0]
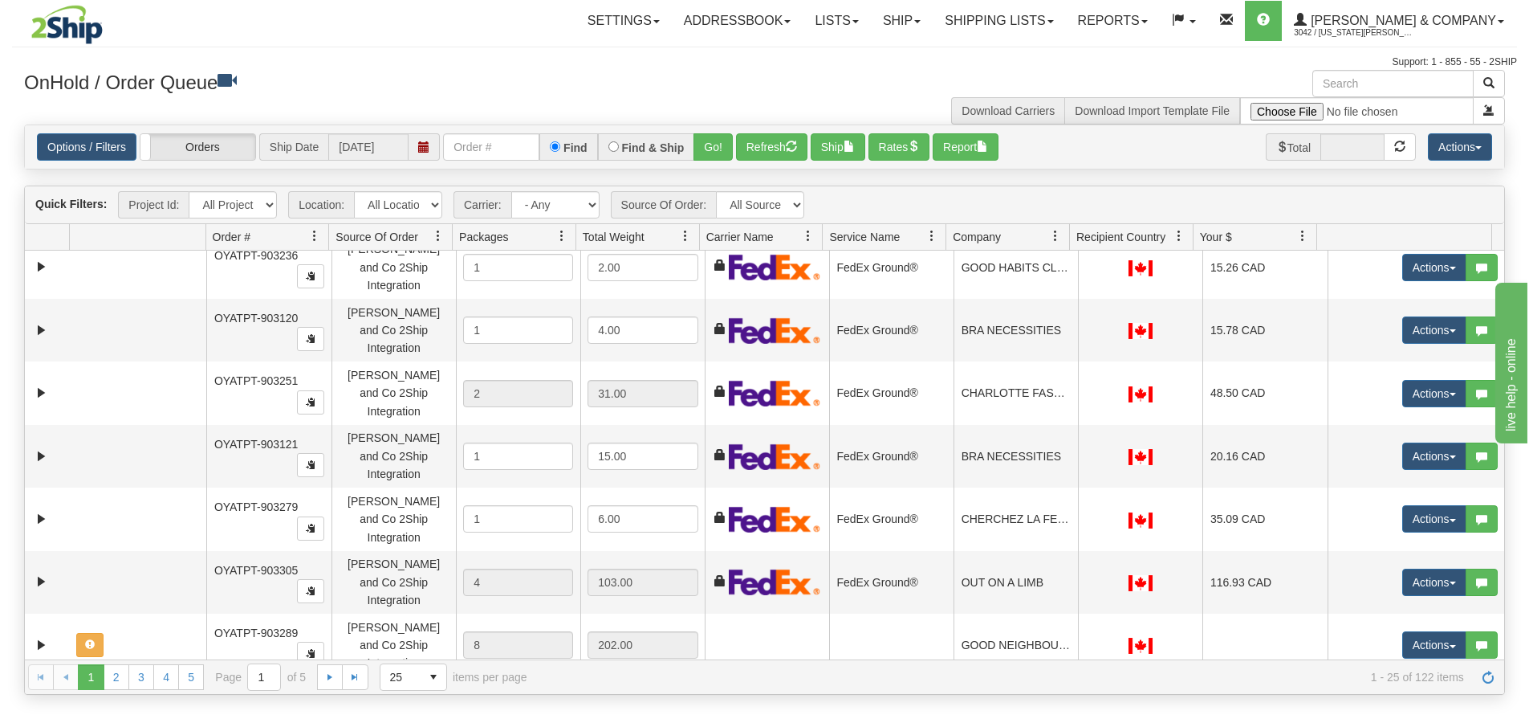
click at [448, 91] on h3 "OnHold / Order Queue" at bounding box center [388, 81] width 729 height 23
click at [1353, 90] on input "text" at bounding box center [1393, 83] width 161 height 27
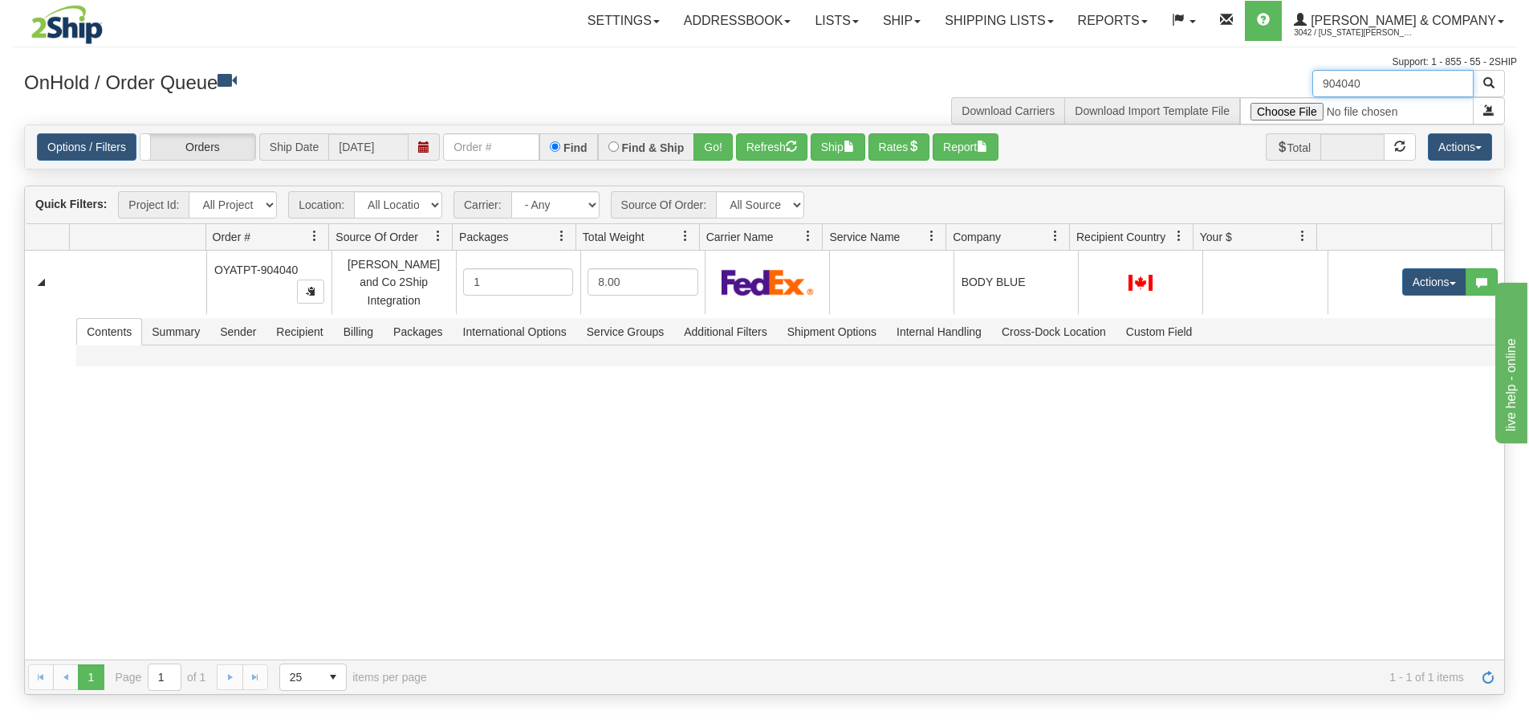
scroll to position [0, 0]
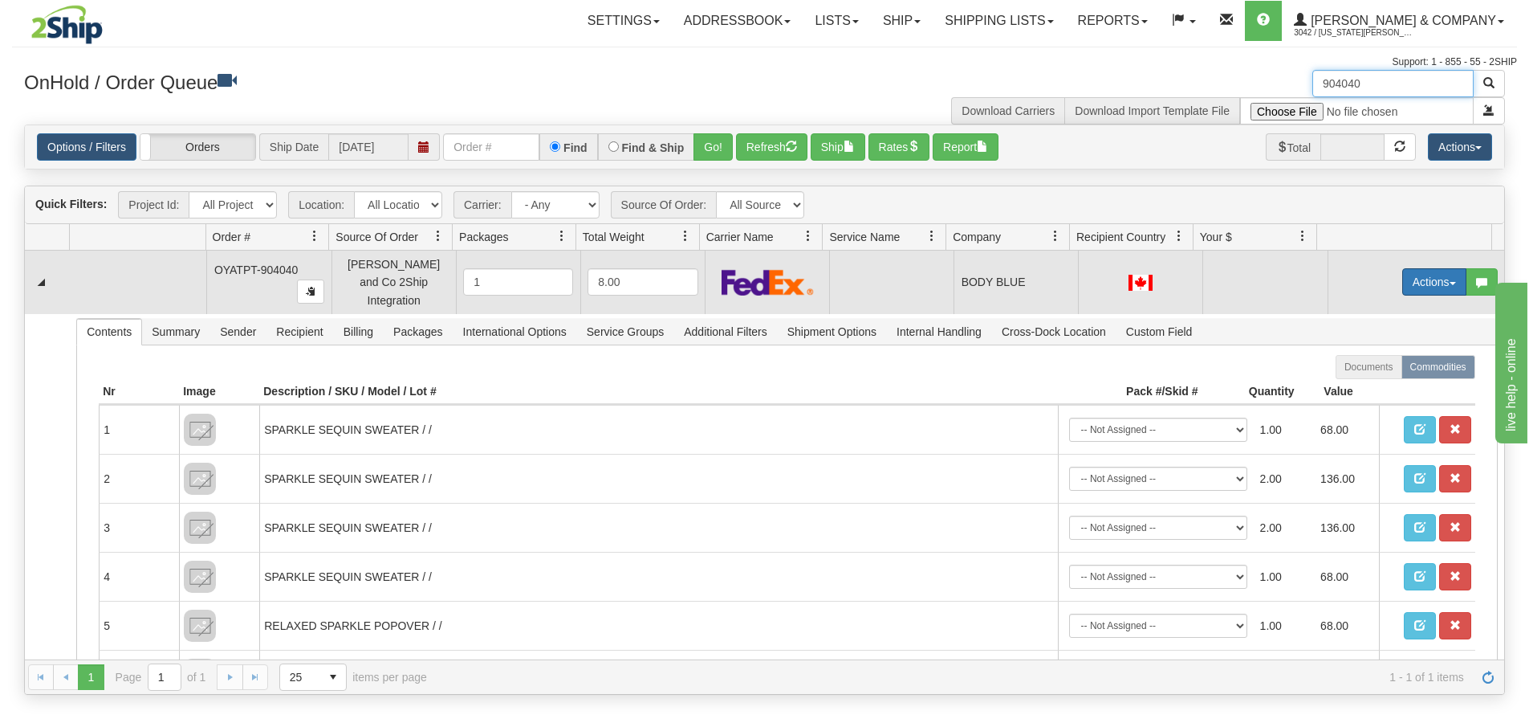
type input "904040"
click at [1414, 273] on button "Actions" at bounding box center [1434, 281] width 64 height 27
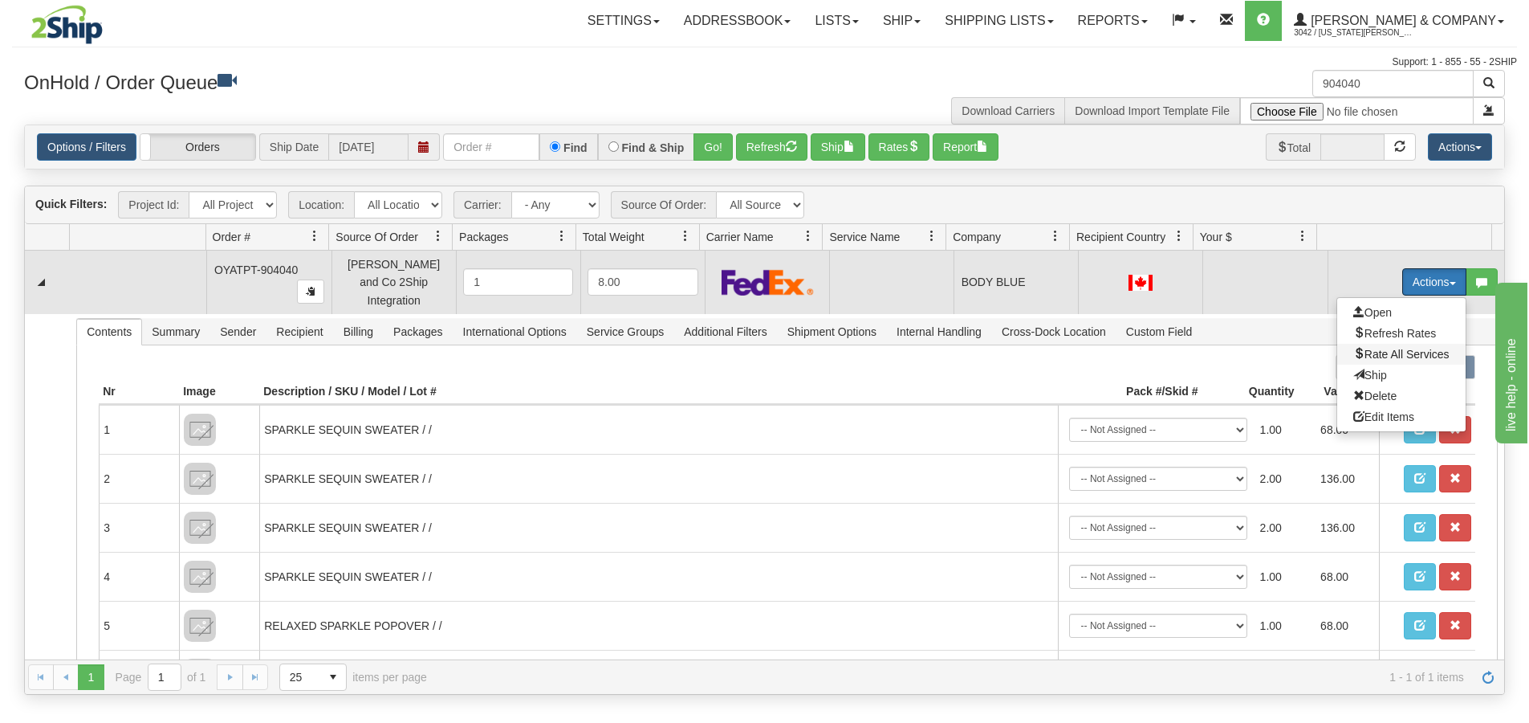
click at [1387, 348] on span "Rate All Services" at bounding box center [1401, 354] width 96 height 13
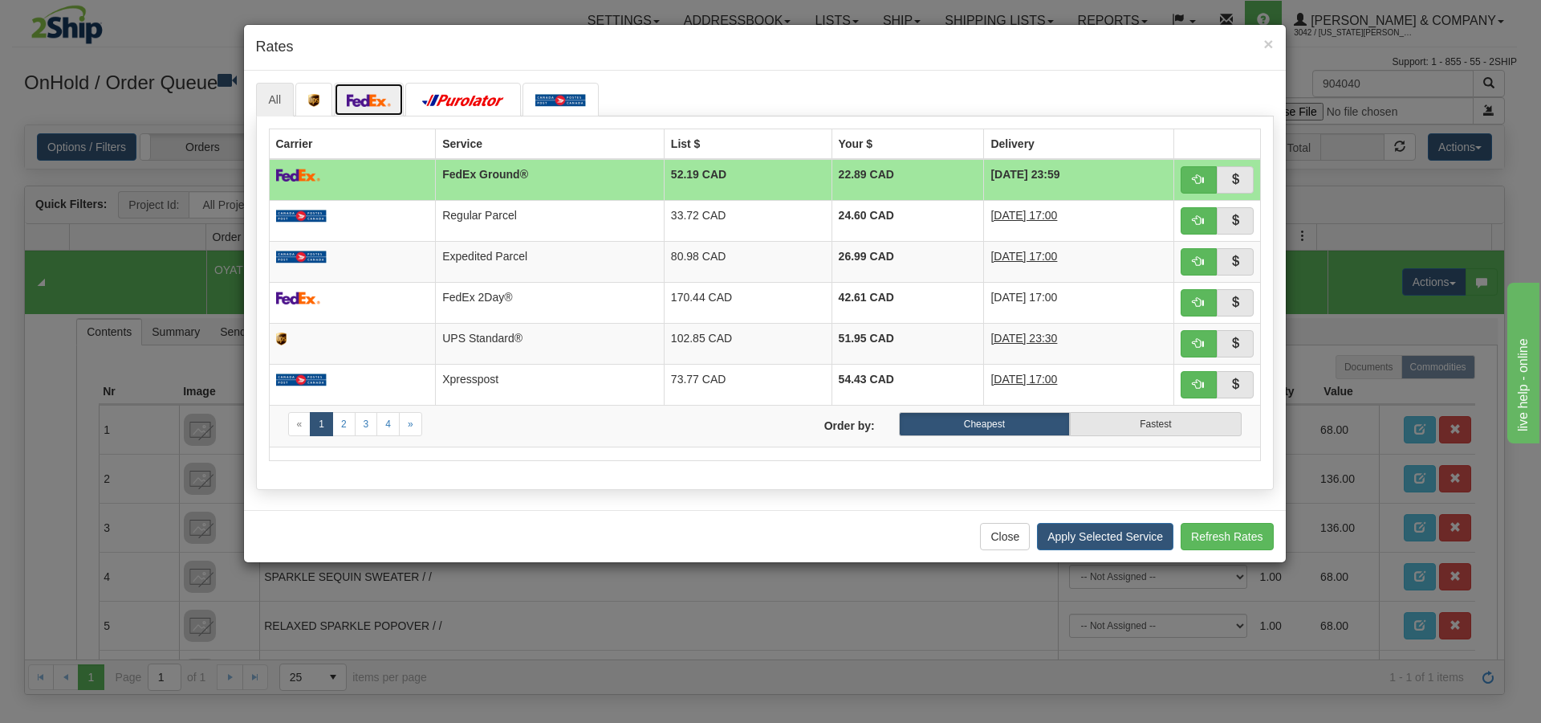
click at [369, 105] on img at bounding box center [369, 100] width 45 height 13
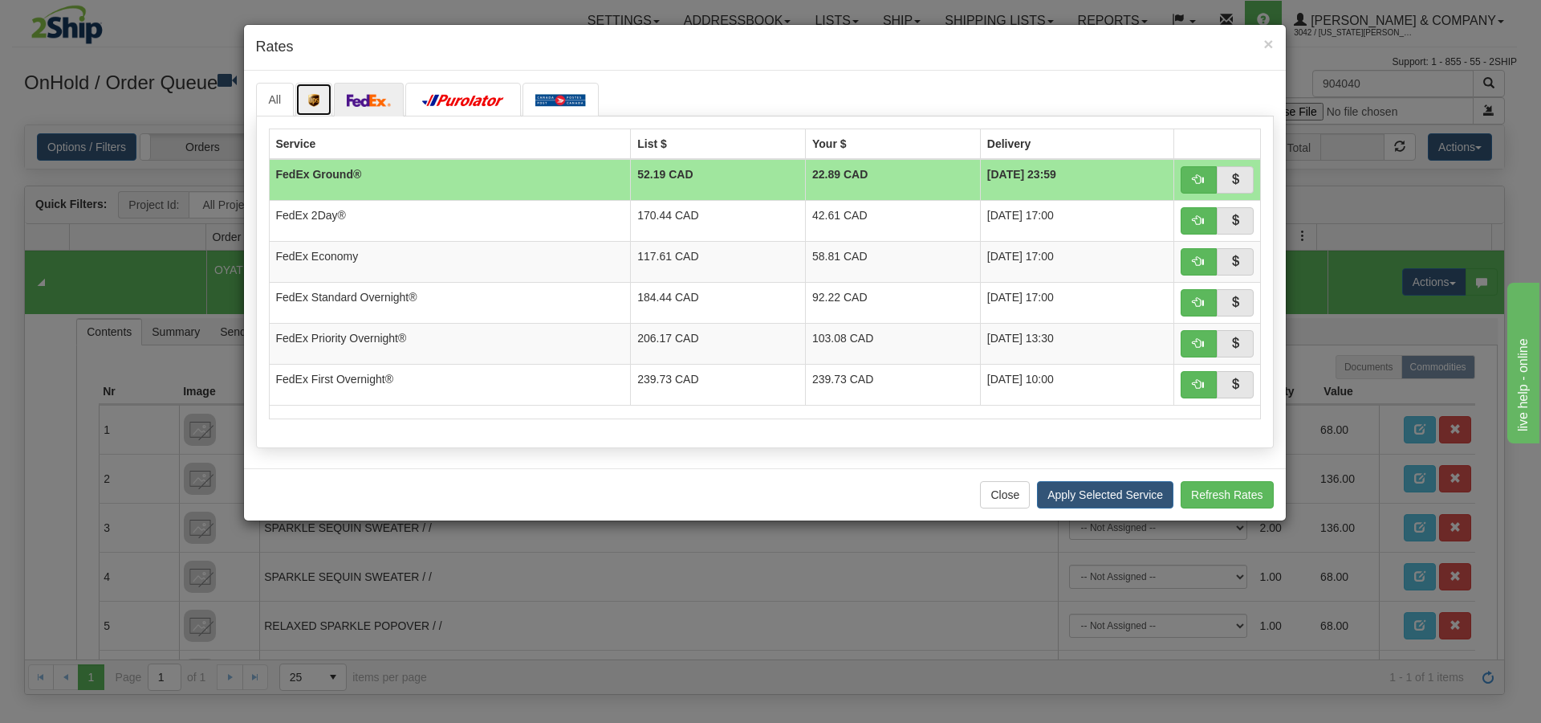
click at [303, 100] on link at bounding box center [313, 100] width 37 height 34
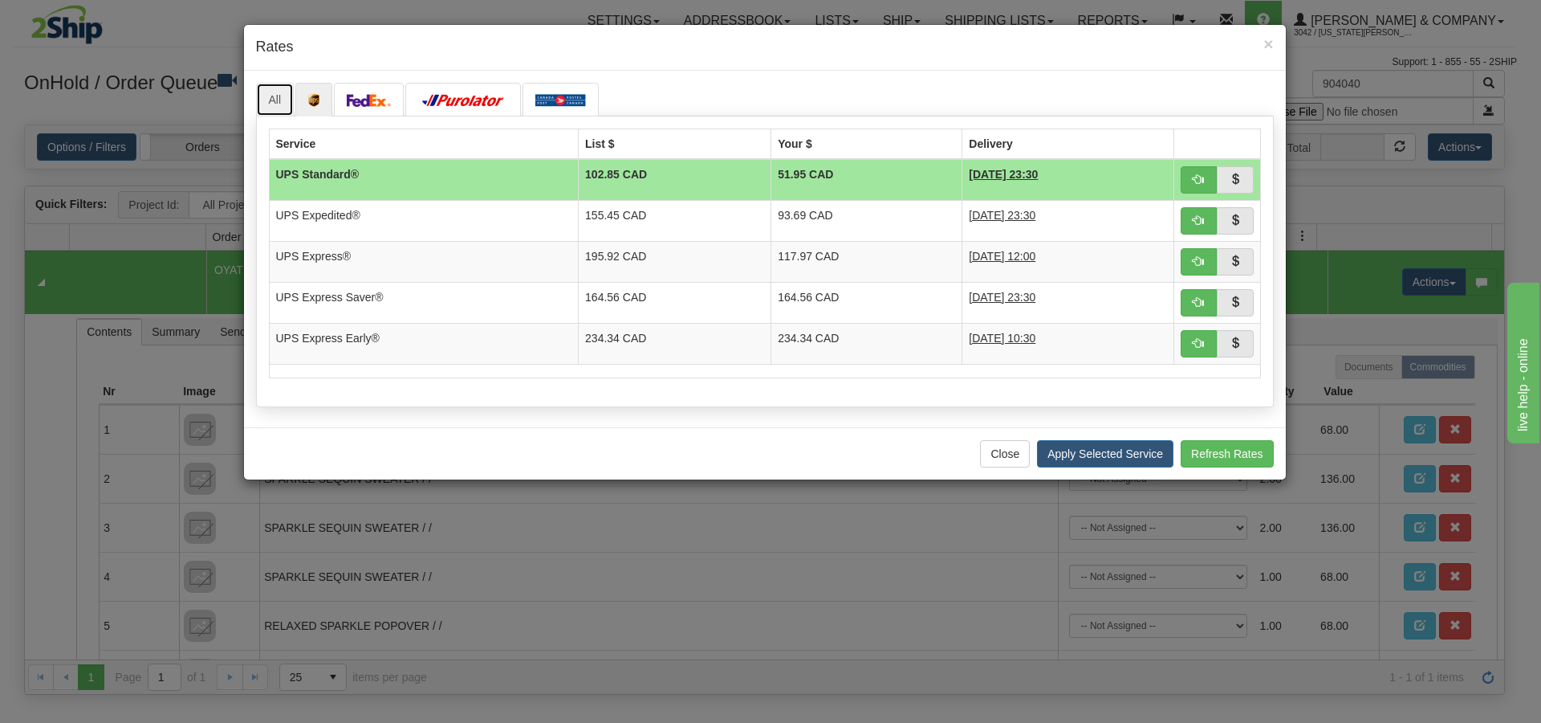
click at [279, 105] on link "All" at bounding box center [275, 100] width 39 height 34
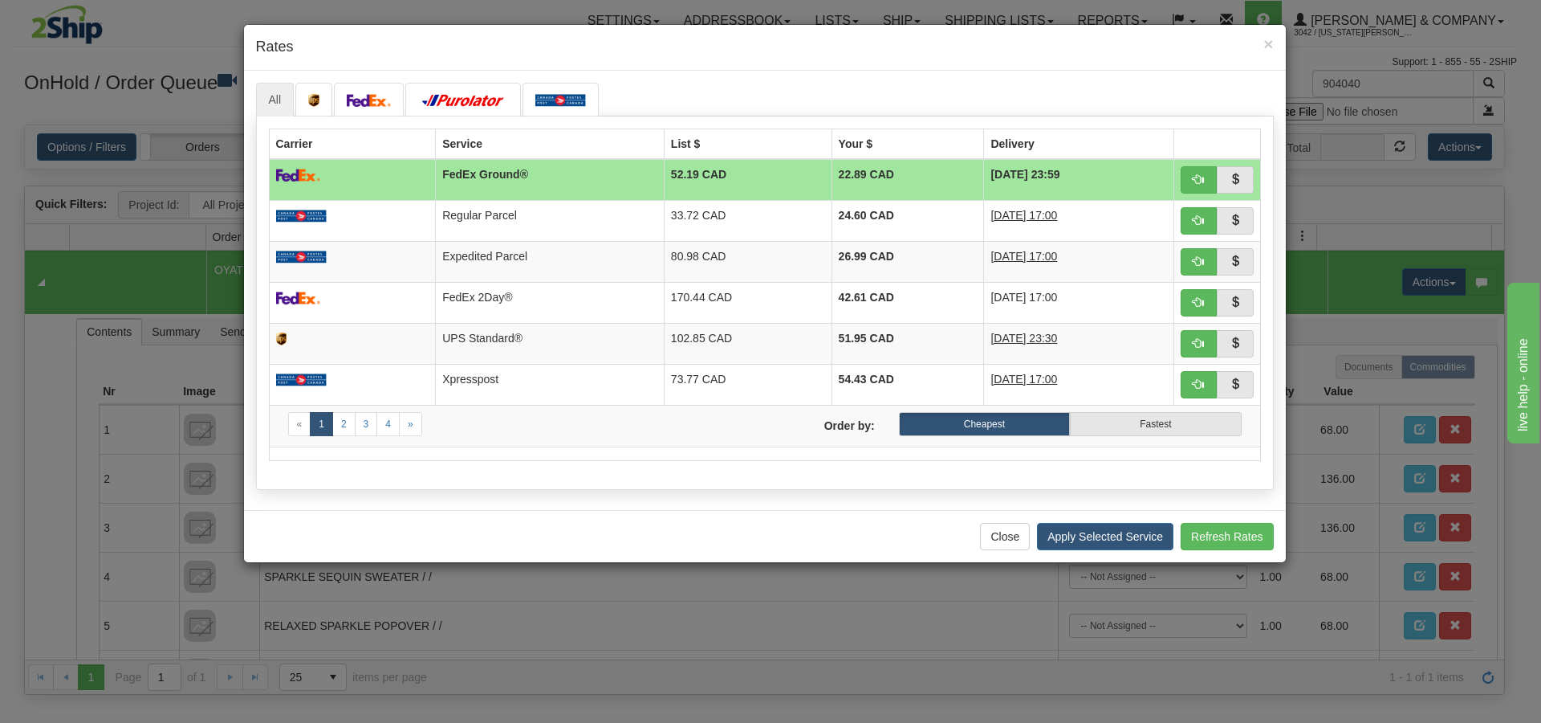
click at [519, 177] on td "FedEx Ground®" at bounding box center [550, 180] width 229 height 42
click at [1272, 50] on span "×" at bounding box center [1269, 44] width 10 height 18
